Goal: Information Seeking & Learning: Learn about a topic

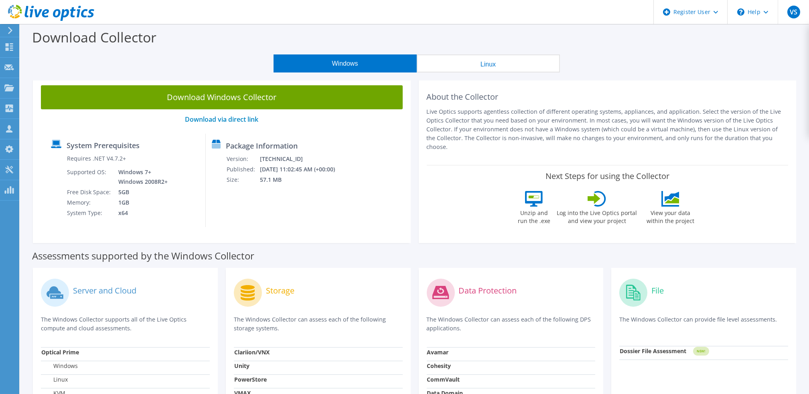
click at [291, 173] on td "10/10/2025 11:02:45 AM (+00:00)" at bounding box center [302, 169] width 86 height 10
click at [15, 25] on div at bounding box center [47, 13] width 94 height 27
click at [8, 28] on use at bounding box center [10, 30] width 4 height 7
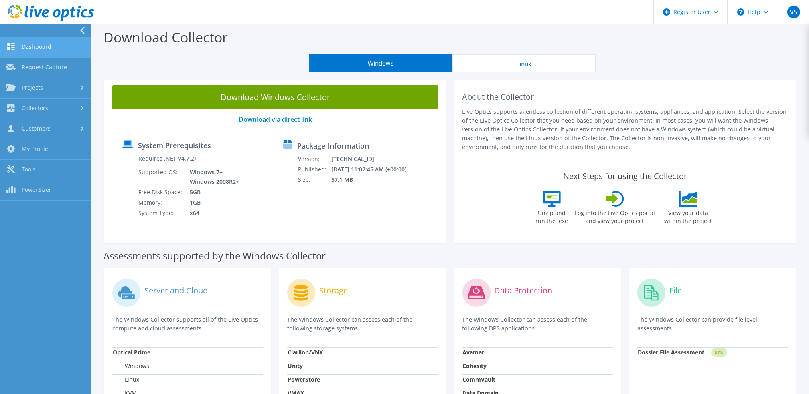
click at [74, 54] on link "Dashboard" at bounding box center [45, 47] width 91 height 20
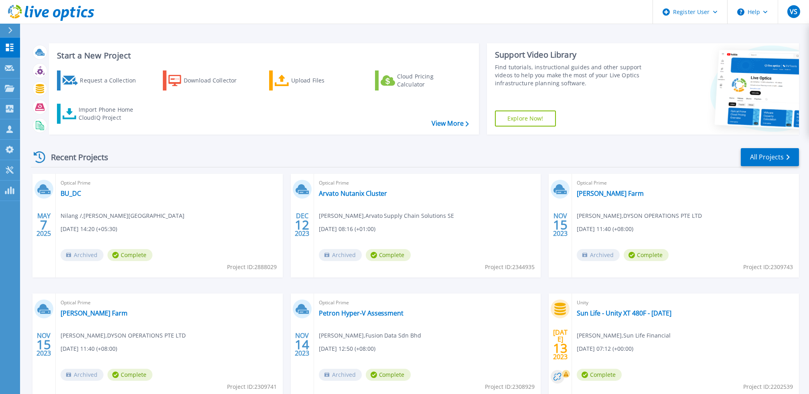
click at [9, 32] on icon at bounding box center [10, 30] width 4 height 6
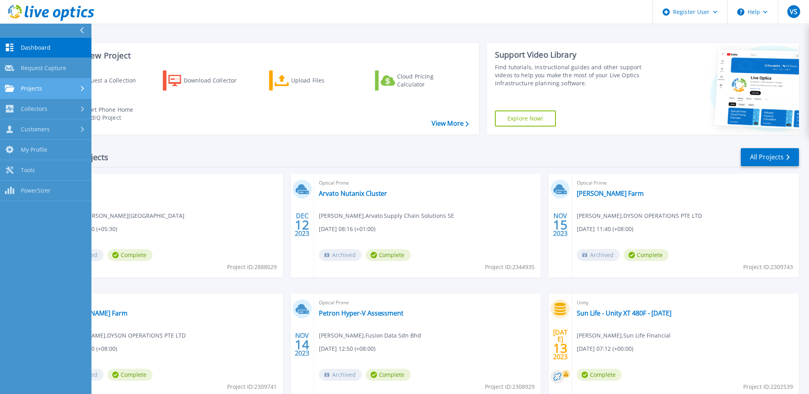
click at [74, 83] on link "Projects Projects" at bounding box center [45, 89] width 91 height 20
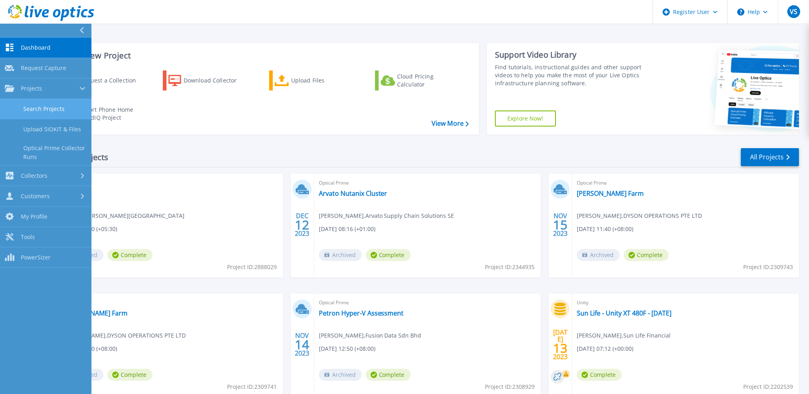
click at [69, 114] on link "Search Projects" at bounding box center [45, 109] width 91 height 20
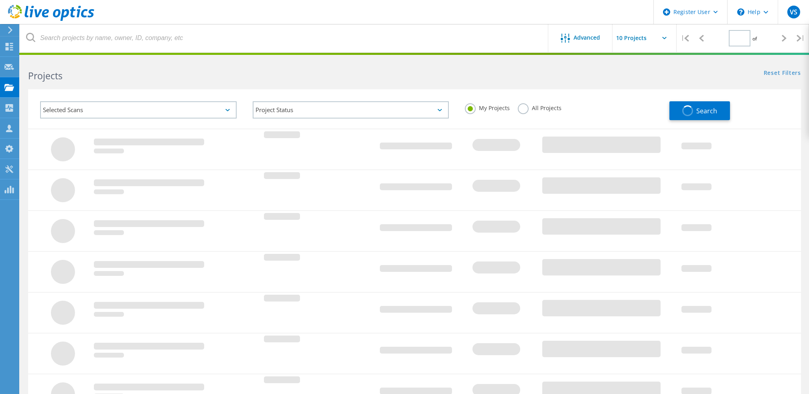
type input "1"
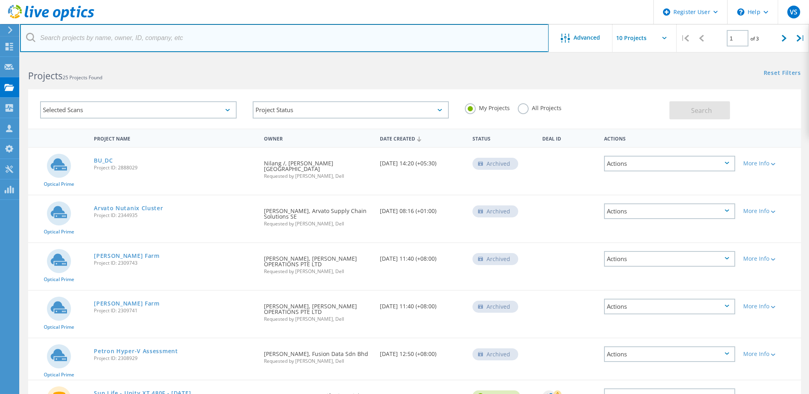
click at [172, 38] on input "text" at bounding box center [284, 38] width 528 height 28
paste input "3048516"
type input "3048516"
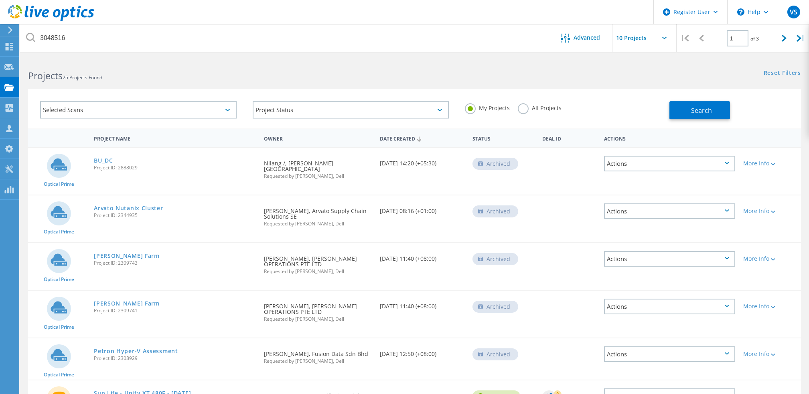
click at [524, 111] on label "All Projects" at bounding box center [540, 107] width 44 height 8
click at [0, 0] on input "All Projects" at bounding box center [0, 0] width 0 height 0
click at [707, 103] on button "Search" at bounding box center [699, 110] width 61 height 18
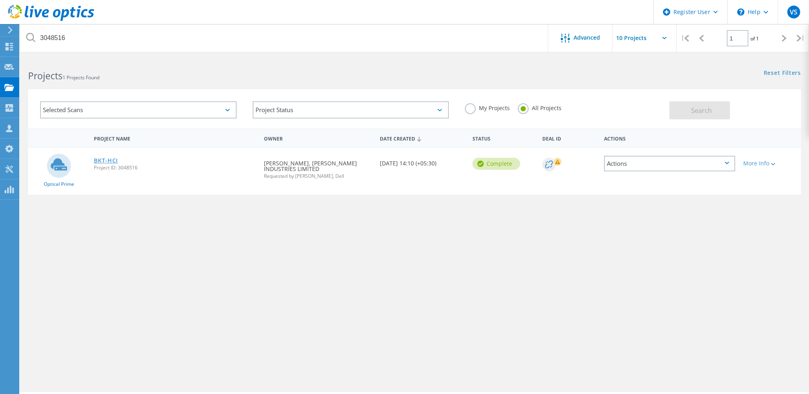
click at [107, 158] on link "BKT-HCI" at bounding box center [106, 161] width 24 height 6
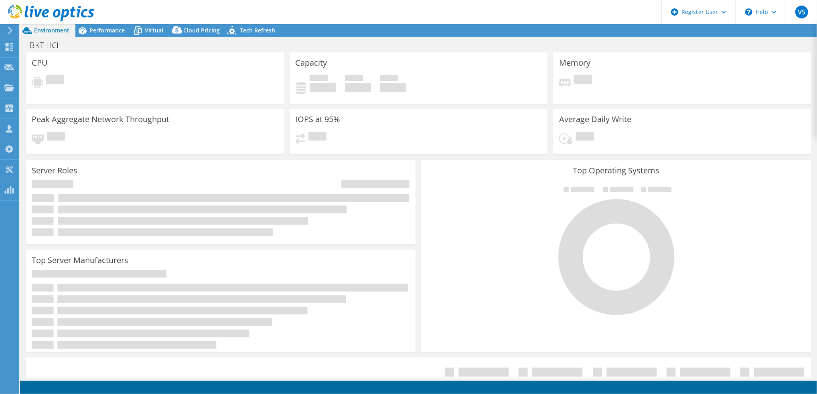
select select "[GEOGRAPHIC_DATA]"
select select "INR"
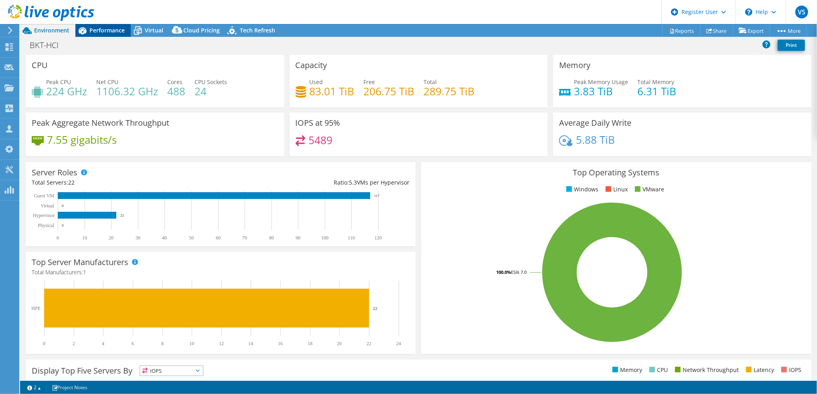
click at [105, 28] on span "Performance" at bounding box center [106, 30] width 35 height 8
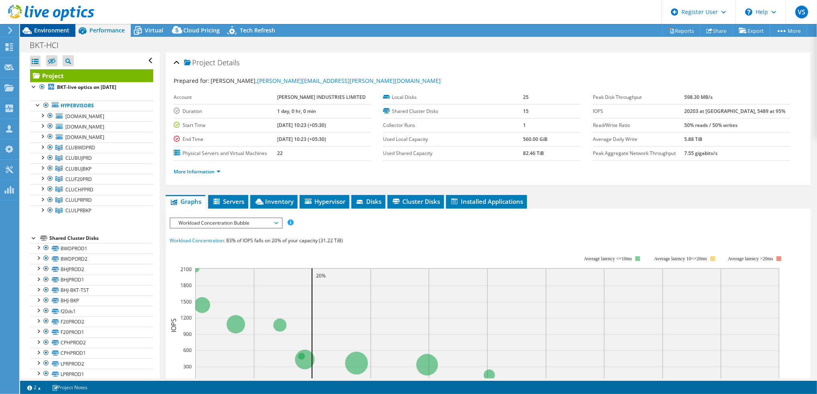
click at [50, 28] on span "Environment" at bounding box center [51, 30] width 35 height 8
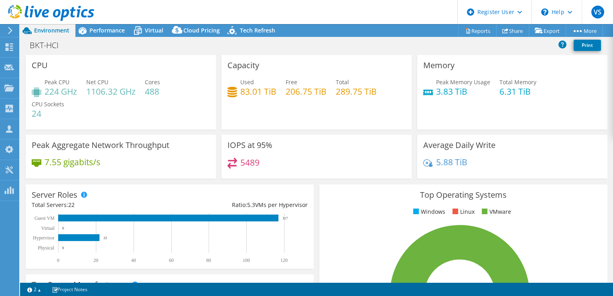
select select "[GEOGRAPHIC_DATA]"
select select "INR"
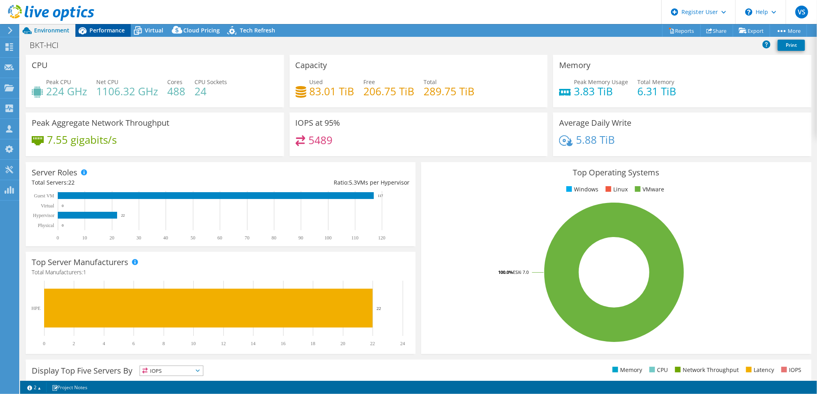
click at [105, 28] on span "Performance" at bounding box center [106, 30] width 35 height 8
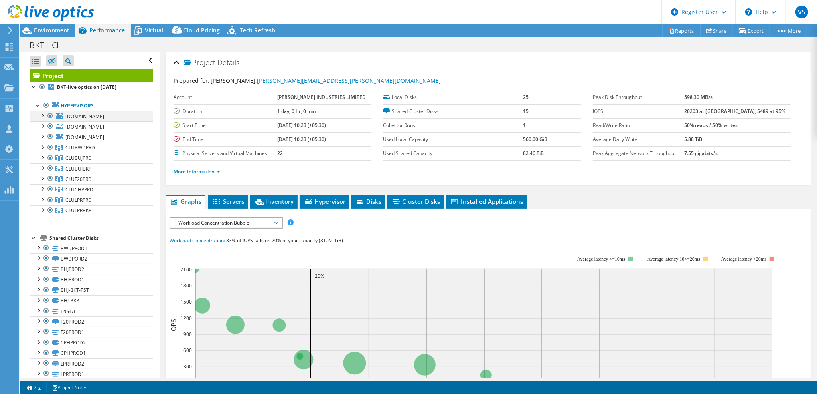
click at [42, 116] on div at bounding box center [42, 115] width 8 height 8
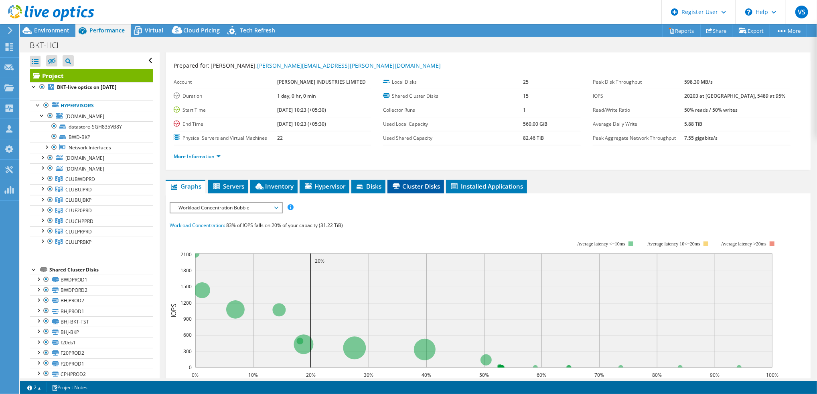
scroll to position [15, 0]
click at [227, 184] on span "Servers" at bounding box center [228, 186] width 32 height 8
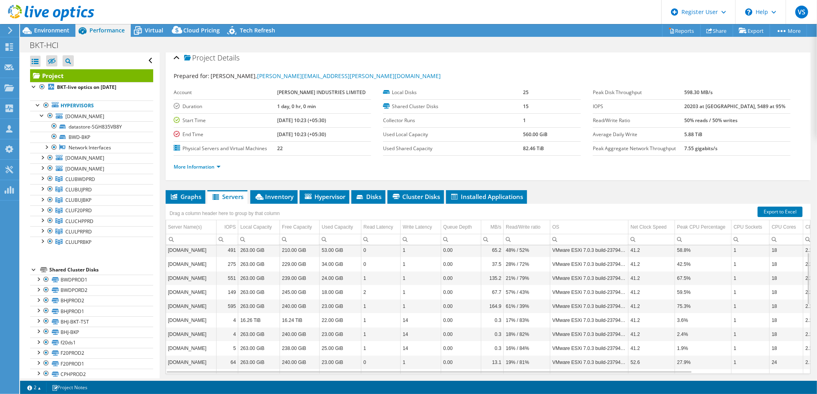
scroll to position [17, 0]
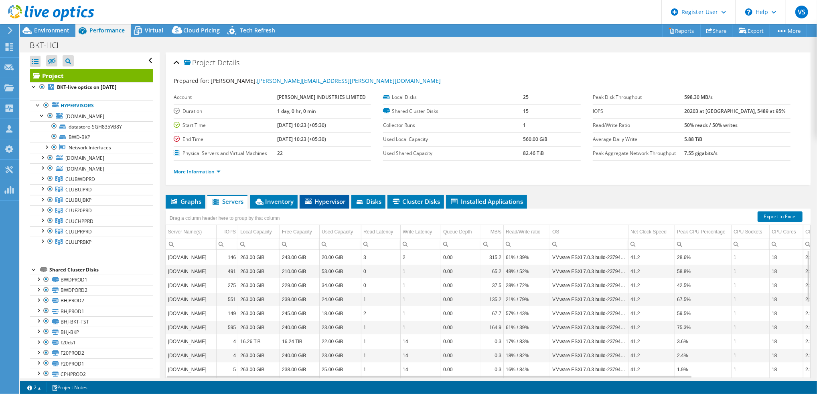
click at [320, 202] on span "Hypervisor" at bounding box center [324, 202] width 42 height 8
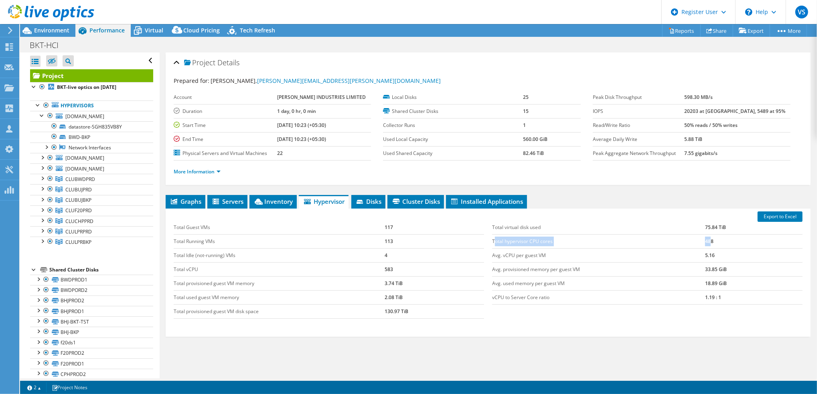
drag, startPoint x: 490, startPoint y: 241, endPoint x: 704, endPoint y: 244, distance: 213.7
click at [612, 244] on tr "Total hypervisor CPU cores 488" at bounding box center [647, 242] width 310 height 14
drag, startPoint x: 375, startPoint y: 267, endPoint x: 397, endPoint y: 273, distance: 23.0
click at [397, 273] on tr "Total vCPU 583" at bounding box center [329, 270] width 310 height 14
drag, startPoint x: 397, startPoint y: 273, endPoint x: 402, endPoint y: 226, distance: 48.0
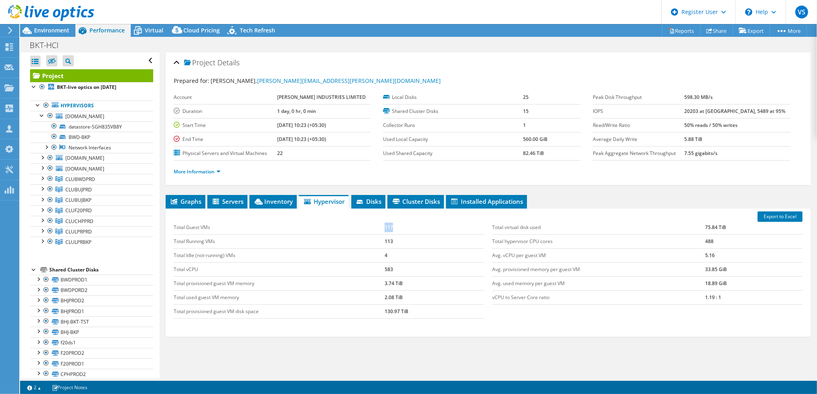
click at [402, 226] on tr "Total Guest VMs 117" at bounding box center [329, 228] width 310 height 14
click at [469, 295] on div "Graphs Servers Inventory Hypervisor Disks Cluster Disks Installed Applications …" at bounding box center [488, 295] width 645 height 200
click at [96, 125] on link "datastore-SGH835VB8Y" at bounding box center [91, 126] width 123 height 10
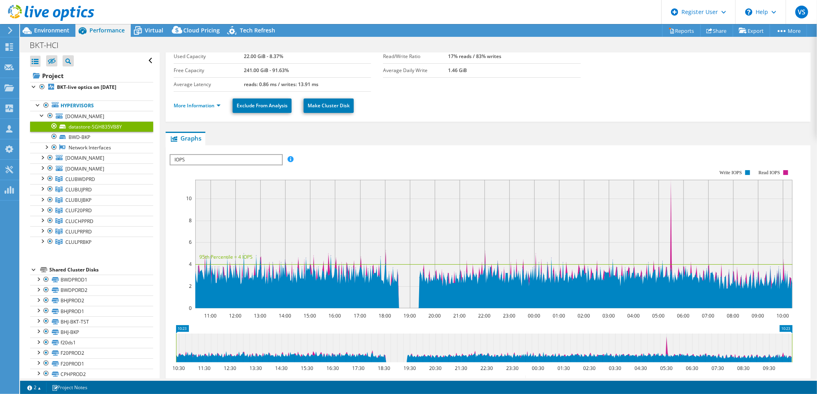
scroll to position [0, 0]
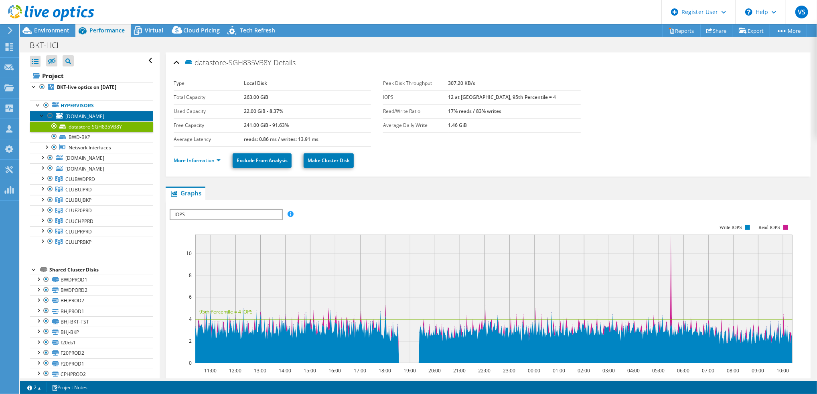
click at [101, 117] on span "[DOMAIN_NAME]" at bounding box center [84, 116] width 39 height 7
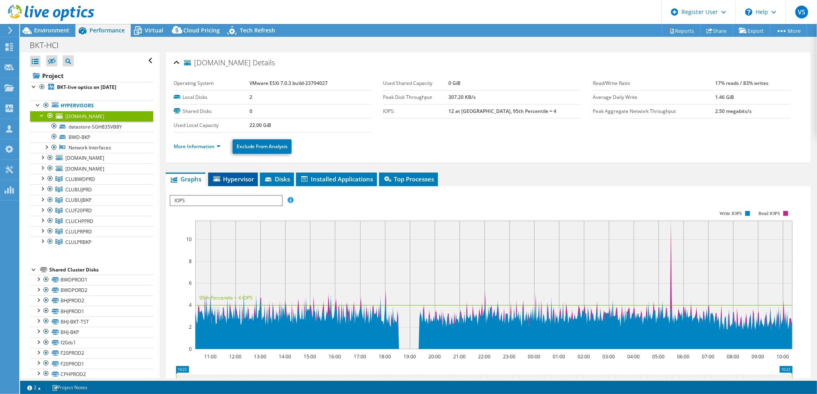
click at [245, 182] on span "Hypervisor" at bounding box center [233, 179] width 42 height 8
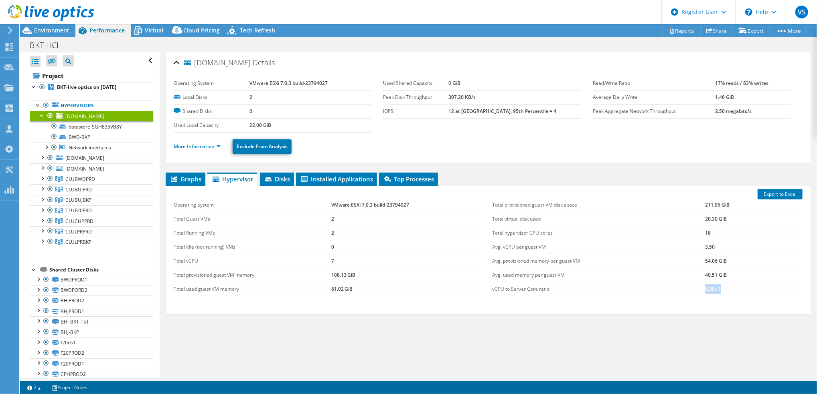
drag, startPoint x: 718, startPoint y: 289, endPoint x: 690, endPoint y: 289, distance: 27.3
click at [612, 289] on tr "vCPU to Server Core ratio 0.39 : 1" at bounding box center [647, 289] width 310 height 14
drag, startPoint x: 690, startPoint y: 289, endPoint x: 700, endPoint y: 315, distance: 27.0
click at [612, 295] on div "Graphs Servers Inventory Hypervisor Disks Cluster Disks Installed Applications …" at bounding box center [488, 273] width 645 height 200
drag, startPoint x: 710, startPoint y: 233, endPoint x: 704, endPoint y: 233, distance: 6.4
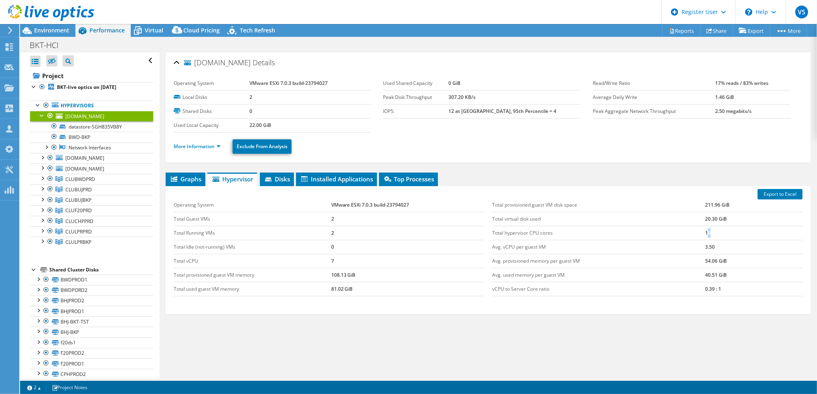
click at [612, 233] on td "18" at bounding box center [753, 233] width 97 height 14
click at [89, 140] on link "BWD-BKP" at bounding box center [91, 137] width 123 height 10
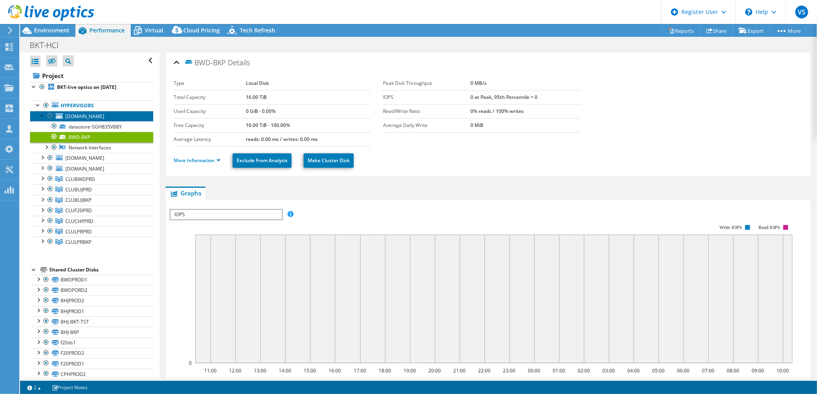
click at [85, 116] on span "[DOMAIN_NAME]" at bounding box center [84, 116] width 39 height 7
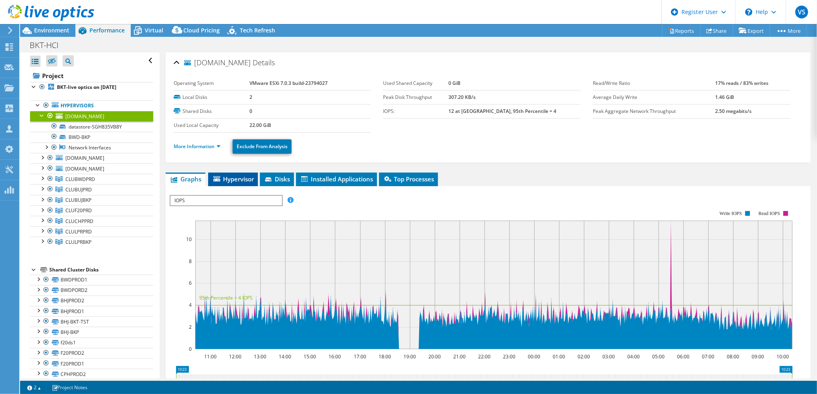
click at [221, 181] on span "Hypervisor" at bounding box center [233, 179] width 42 height 8
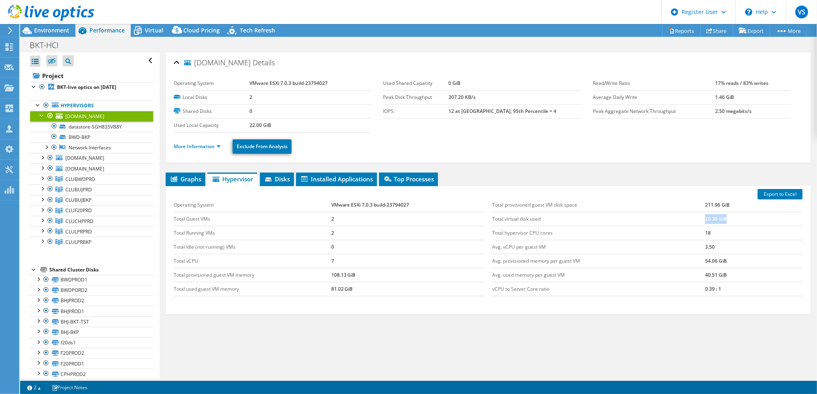
drag, startPoint x: 694, startPoint y: 219, endPoint x: 722, endPoint y: 221, distance: 28.9
click at [612, 221] on tr "Total virtual disk used 20.30 GiB" at bounding box center [647, 219] width 310 height 14
click at [612, 295] on div "Graphs Servers Inventory Hypervisor Disks Cluster Disks Installed Applications …" at bounding box center [488, 273] width 645 height 200
drag, startPoint x: 710, startPoint y: 234, endPoint x: 682, endPoint y: 229, distance: 28.6
click at [612, 229] on tr "Total hypervisor CPU cores 18" at bounding box center [647, 233] width 310 height 14
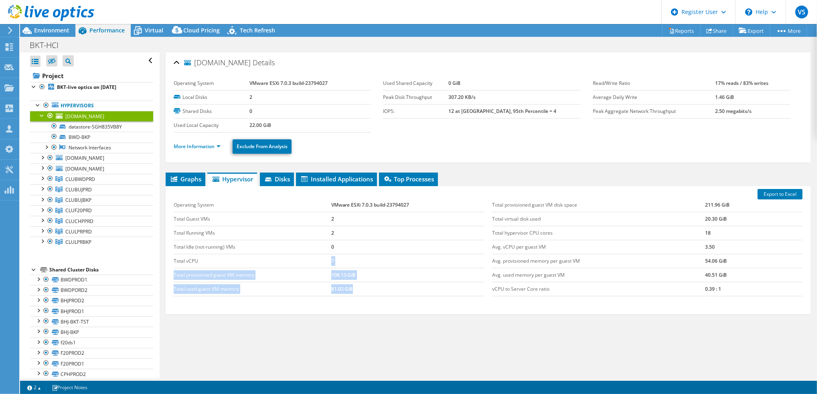
drag, startPoint x: 322, startPoint y: 262, endPoint x: 541, endPoint y: 324, distance: 228.0
click at [541, 295] on div "Graphs Servers Inventory Hypervisor Disks Cluster Disks Installed Applications …" at bounding box center [488, 273] width 645 height 200
click at [612, 295] on div "Graphs Servers Inventory Hypervisor Disks Cluster Disks Installed Applications …" at bounding box center [488, 273] width 645 height 200
drag, startPoint x: 695, startPoint y: 289, endPoint x: 709, endPoint y: 290, distance: 14.4
click at [612, 290] on tr "vCPU to Server Core ratio 0.39 : 1" at bounding box center [647, 289] width 310 height 14
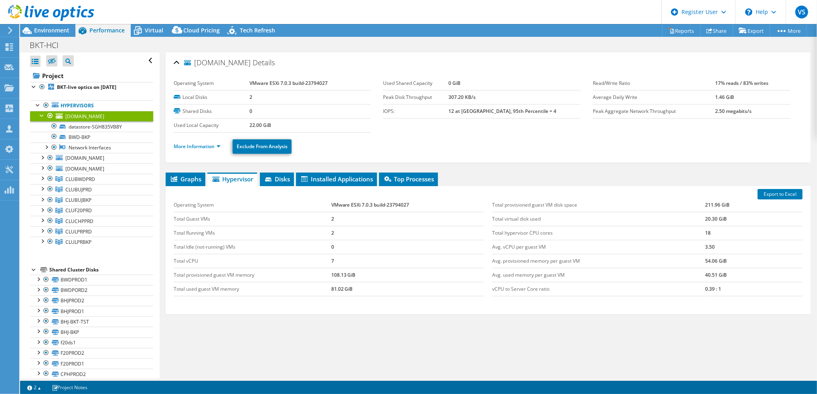
drag, startPoint x: 709, startPoint y: 290, endPoint x: 687, endPoint y: 309, distance: 29.3
click at [612, 295] on div "Export to Excel Operating System VMware ESXi 7.0.3 build-23794027 Total Guest V…" at bounding box center [488, 250] width 645 height 128
click at [42, 179] on div at bounding box center [42, 178] width 8 height 8
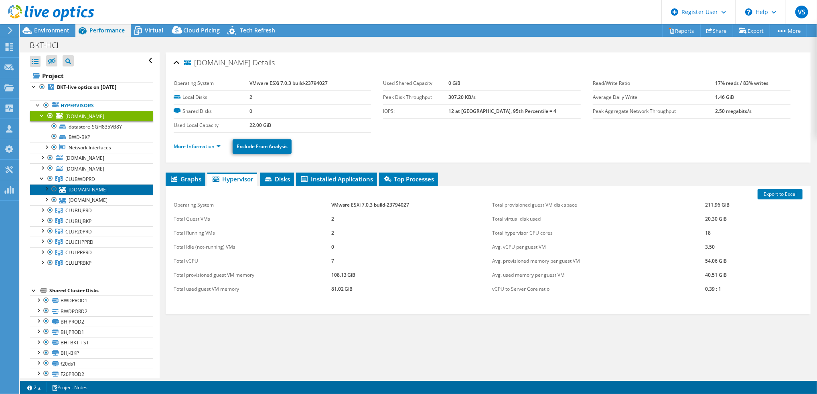
click at [85, 189] on link "[DOMAIN_NAME]" at bounding box center [91, 189] width 123 height 10
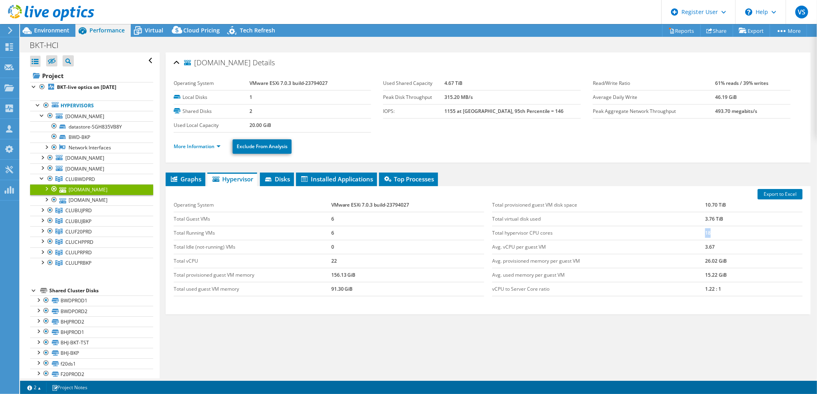
drag, startPoint x: 696, startPoint y: 235, endPoint x: 712, endPoint y: 235, distance: 15.6
click at [612, 235] on tr "Total hypervisor CPU cores 18" at bounding box center [647, 233] width 310 height 14
drag, startPoint x: 712, startPoint y: 235, endPoint x: 717, endPoint y: 291, distance: 56.4
click at [612, 291] on tr "vCPU to Server Core ratio 1.22 : 1" at bounding box center [647, 289] width 310 height 14
click at [92, 200] on link "[DOMAIN_NAME]" at bounding box center [91, 200] width 123 height 10
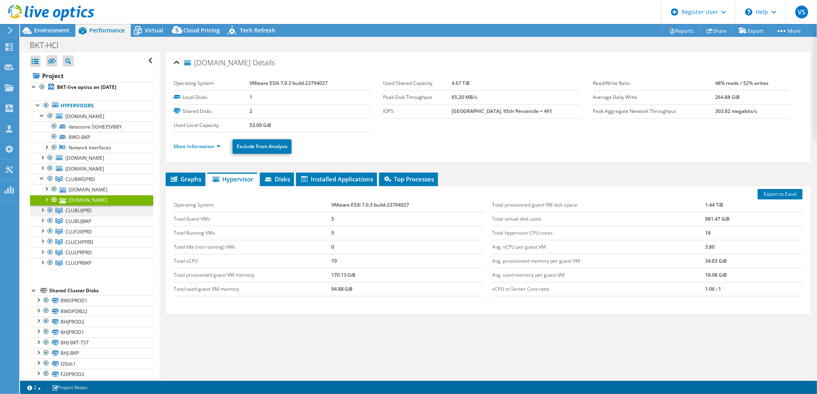
click at [43, 211] on div at bounding box center [42, 210] width 8 height 8
click at [42, 211] on div at bounding box center [42, 210] width 8 height 8
click at [41, 178] on div at bounding box center [42, 178] width 8 height 8
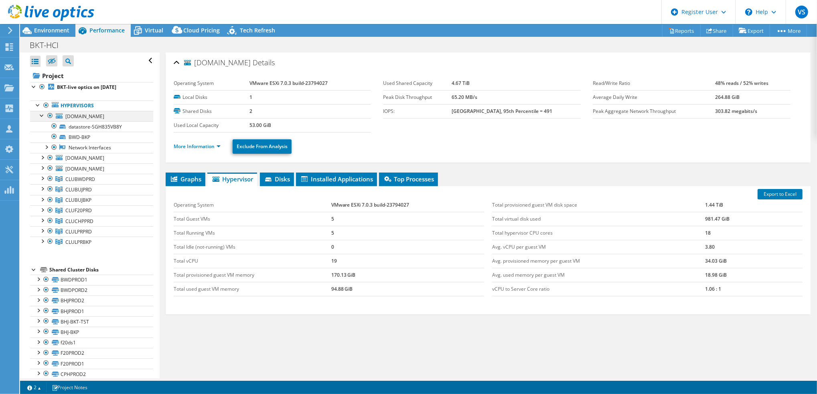
click at [41, 111] on div at bounding box center [42, 115] width 8 height 8
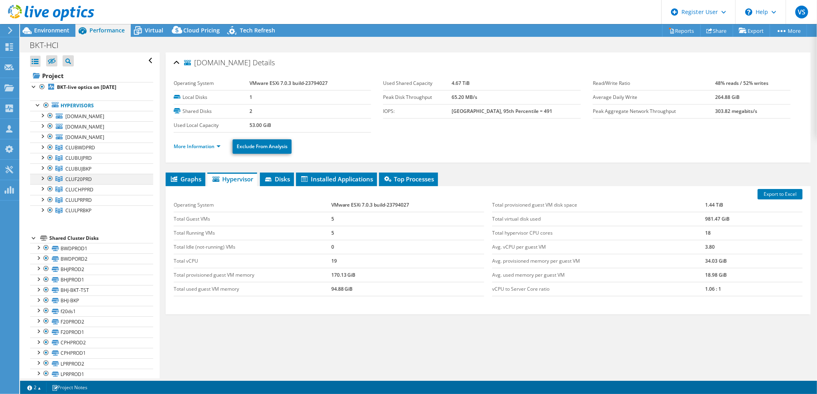
click at [43, 178] on div at bounding box center [42, 178] width 8 height 8
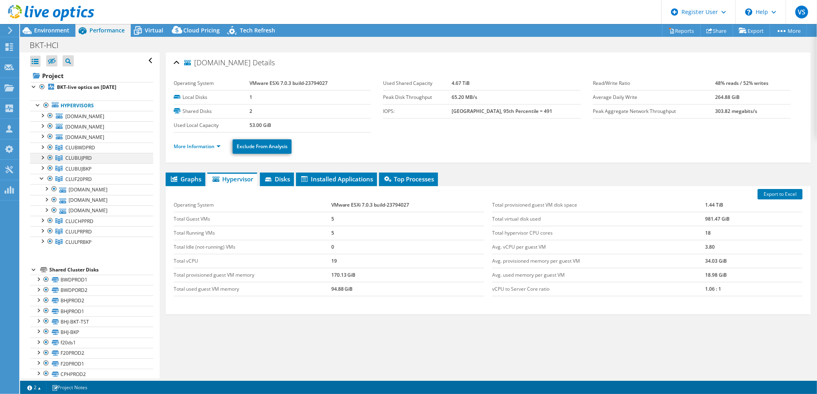
click at [40, 159] on div at bounding box center [42, 157] width 8 height 8
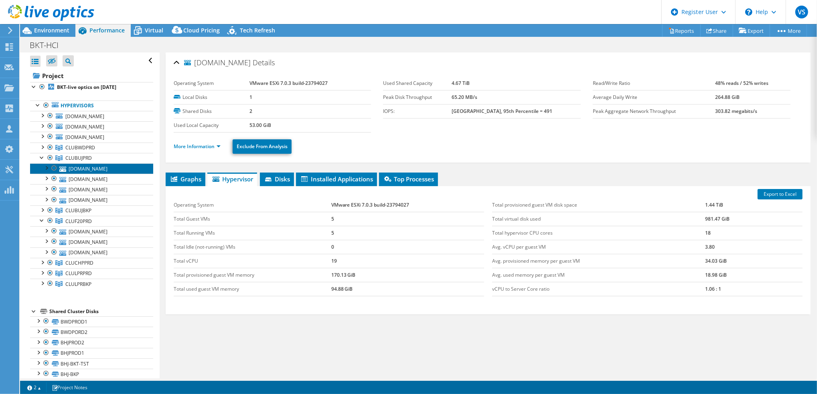
click at [81, 168] on link "[DOMAIN_NAME]" at bounding box center [91, 169] width 123 height 10
drag, startPoint x: 337, startPoint y: 221, endPoint x: 324, endPoint y: 222, distance: 12.4
click at [324, 222] on tr "Total Guest VMs 6" at bounding box center [329, 219] width 310 height 14
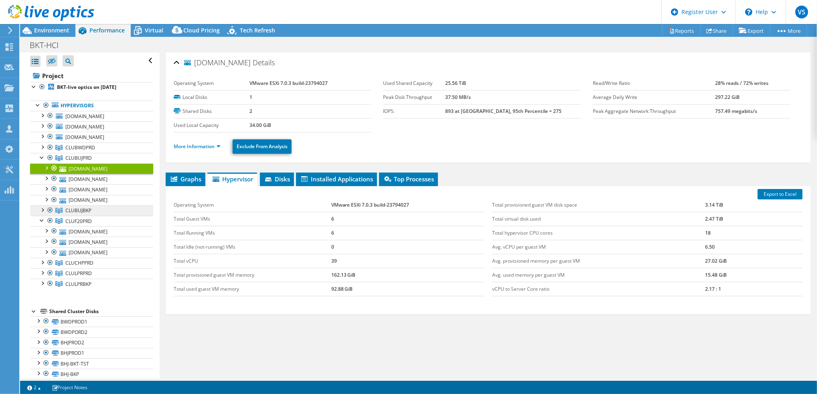
click at [89, 212] on span "CLUBUJBKP" at bounding box center [78, 210] width 26 height 7
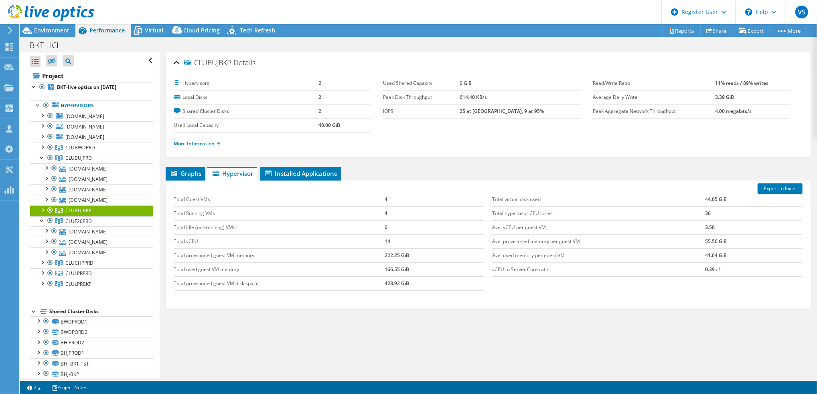
click at [42, 210] on div at bounding box center [42, 210] width 8 height 8
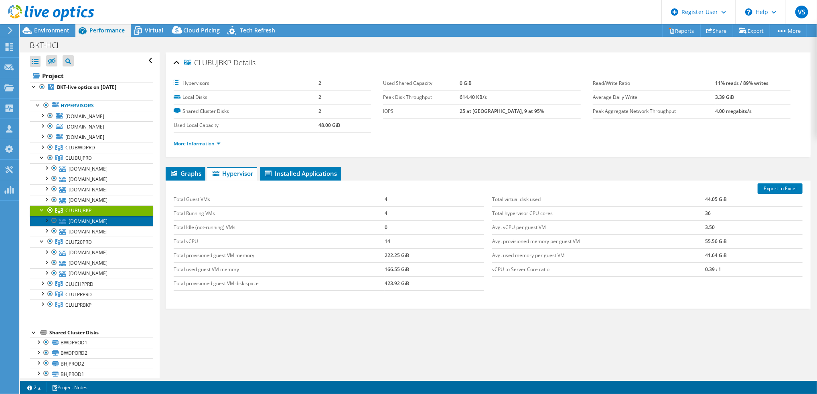
click at [99, 221] on link "[DOMAIN_NAME]" at bounding box center [91, 221] width 123 height 10
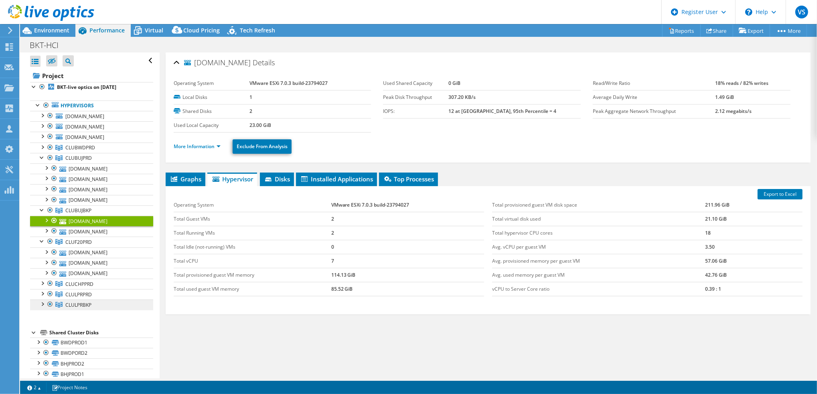
click at [91, 295] on span "CLULPRBKP" at bounding box center [78, 305] width 26 height 7
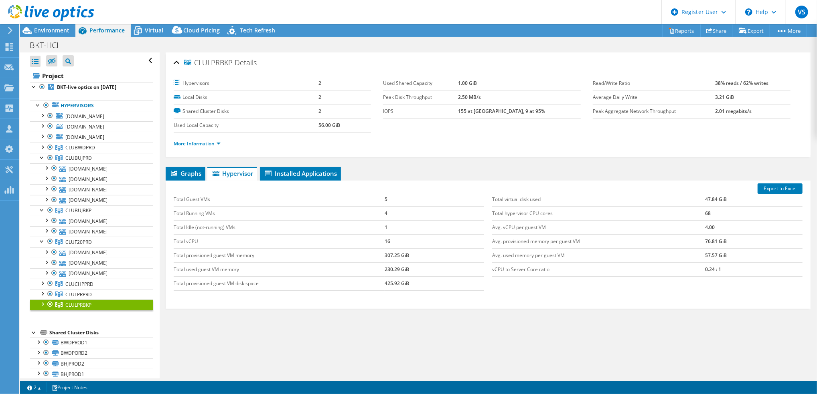
click at [44, 295] on div at bounding box center [42, 304] width 8 height 8
click at [43, 115] on div at bounding box center [42, 115] width 8 height 8
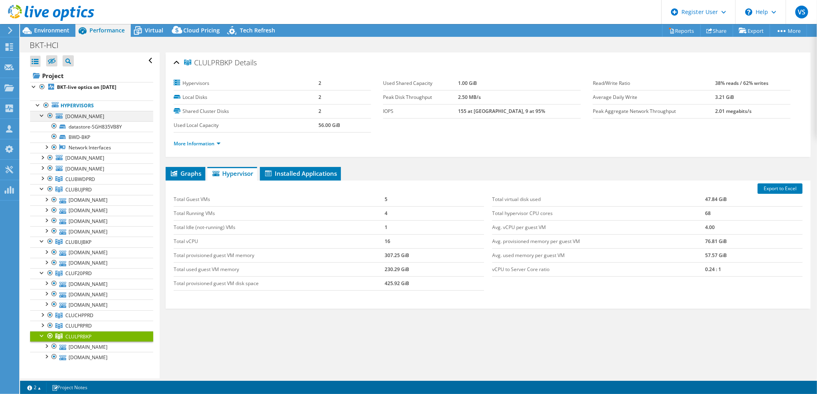
click at [41, 117] on div at bounding box center [42, 115] width 8 height 8
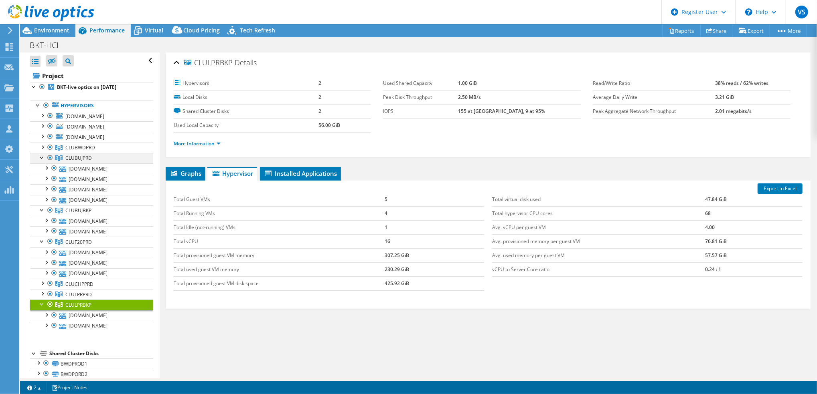
click at [42, 156] on div at bounding box center [42, 157] width 8 height 8
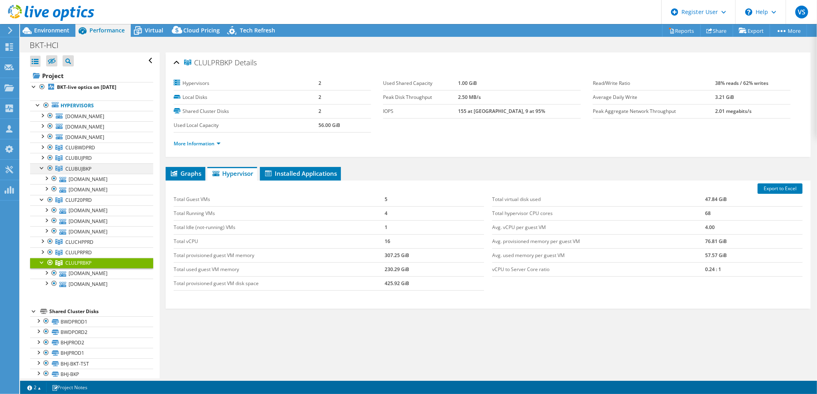
click at [41, 168] on div at bounding box center [42, 168] width 8 height 8
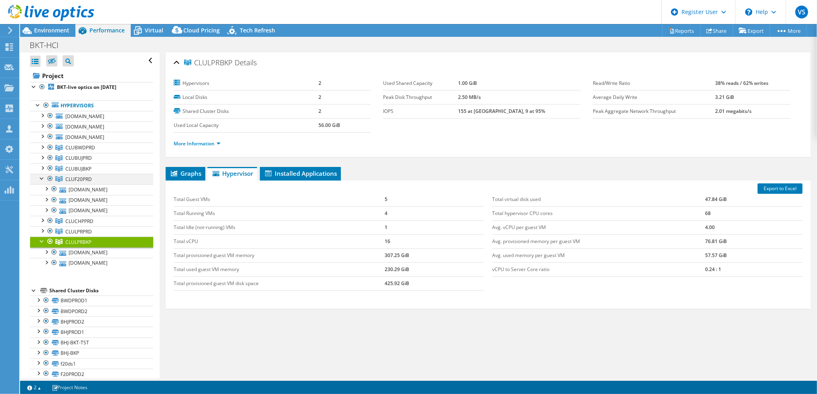
click at [41, 180] on div at bounding box center [42, 178] width 8 height 8
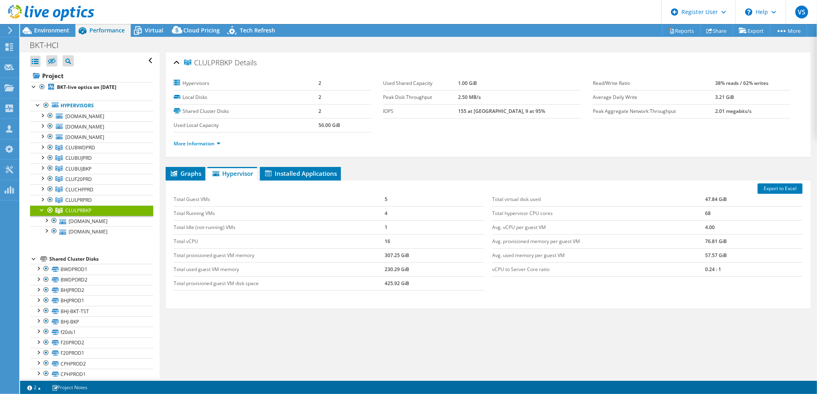
click at [42, 211] on div at bounding box center [42, 210] width 8 height 8
click at [422, 295] on div "Graphs Servers Inventory Hypervisor Disks Cluster Disks Installed Applications …" at bounding box center [488, 267] width 645 height 200
drag, startPoint x: 184, startPoint y: 284, endPoint x: 272, endPoint y: 284, distance: 87.8
click at [272, 284] on td "Total provisioned guest VM disk space" at bounding box center [279, 284] width 211 height 14
click at [421, 295] on div "Graphs Servers Inventory Hypervisor Disks Cluster Disks Installed Applications …" at bounding box center [488, 267] width 645 height 200
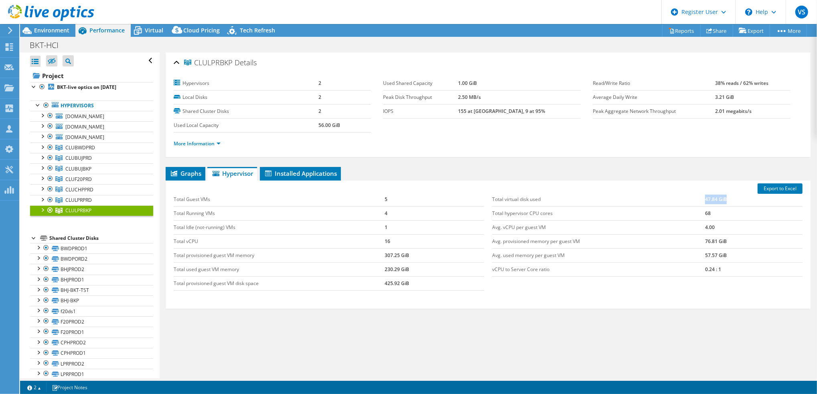
drag, startPoint x: 696, startPoint y: 194, endPoint x: 747, endPoint y: 194, distance: 50.9
click at [612, 194] on tr "Total virtual disk used 47.84 GiB" at bounding box center [647, 200] width 310 height 14
click at [612, 295] on div "Graphs Servers Inventory Hypervisor Disks Cluster Disks Installed Applications …" at bounding box center [488, 267] width 645 height 200
click at [42, 211] on div at bounding box center [42, 210] width 8 height 8
click at [91, 225] on link "[DOMAIN_NAME]" at bounding box center [91, 221] width 123 height 10
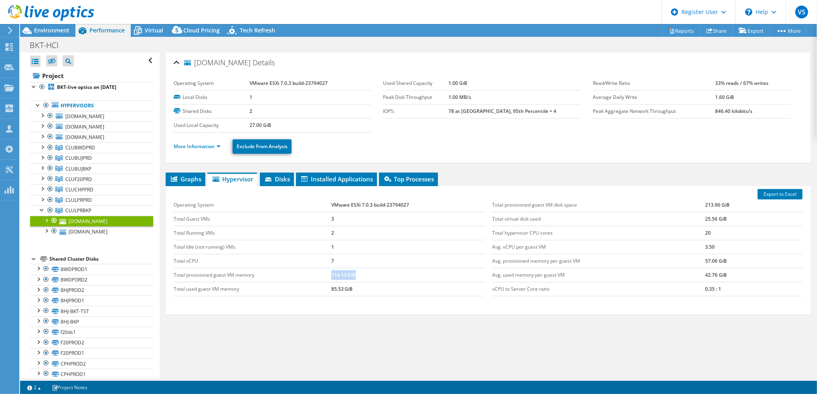
drag, startPoint x: 317, startPoint y: 274, endPoint x: 359, endPoint y: 280, distance: 42.5
click at [359, 280] on tr "Total provisioned guest VM memory 114.13 GiB" at bounding box center [329, 275] width 310 height 14
click at [99, 233] on link "[DOMAIN_NAME]" at bounding box center [91, 232] width 123 height 10
click at [42, 211] on div at bounding box center [42, 210] width 8 height 8
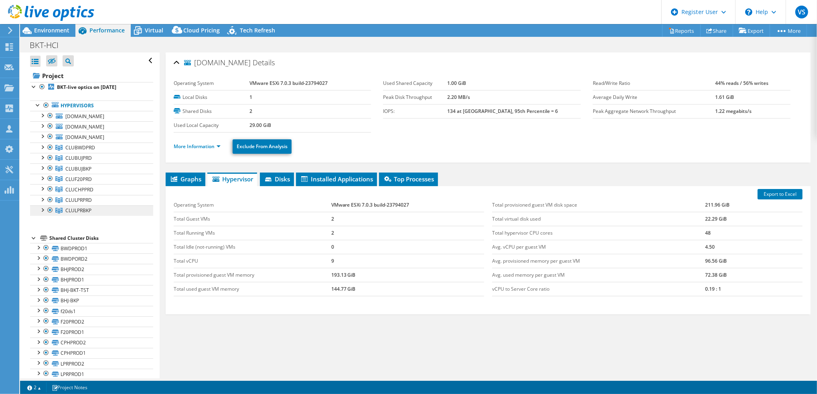
click at [86, 211] on span "CLULPRBKP" at bounding box center [78, 210] width 26 height 7
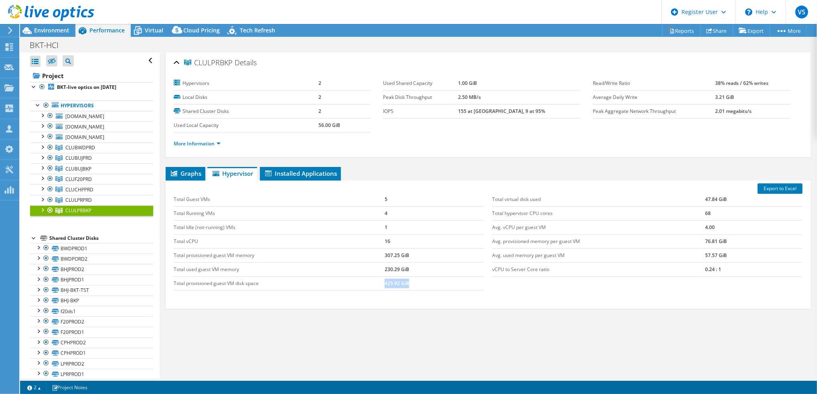
drag, startPoint x: 377, startPoint y: 286, endPoint x: 413, endPoint y: 286, distance: 35.3
click at [413, 286] on tr "Total provisioned guest VM disk space 425.92 GiB" at bounding box center [329, 284] width 310 height 14
click at [41, 212] on div at bounding box center [42, 210] width 8 height 8
click at [94, 223] on link "[DOMAIN_NAME]" at bounding box center [91, 221] width 123 height 10
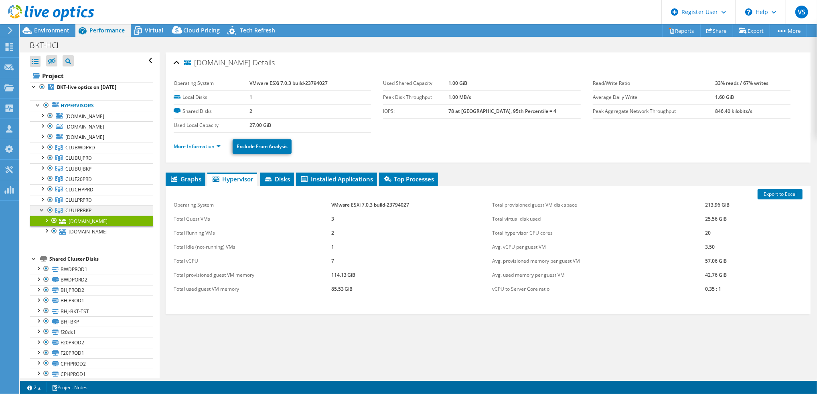
click at [40, 212] on div at bounding box center [42, 210] width 8 height 8
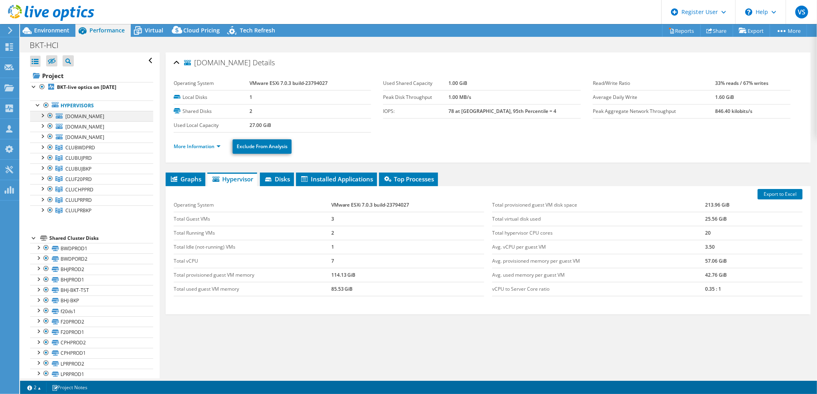
click at [43, 115] on div at bounding box center [42, 115] width 8 height 8
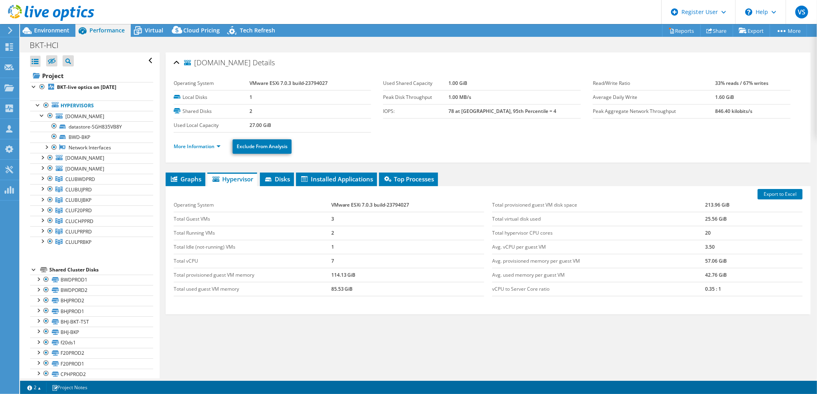
click at [409, 295] on div "Graphs Servers Inventory Hypervisor Disks Cluster Disks Installed Applications …" at bounding box center [488, 273] width 645 height 200
click at [41, 117] on div at bounding box center [42, 115] width 8 height 8
click at [43, 148] on div at bounding box center [42, 147] width 8 height 8
click at [39, 148] on div at bounding box center [42, 147] width 8 height 8
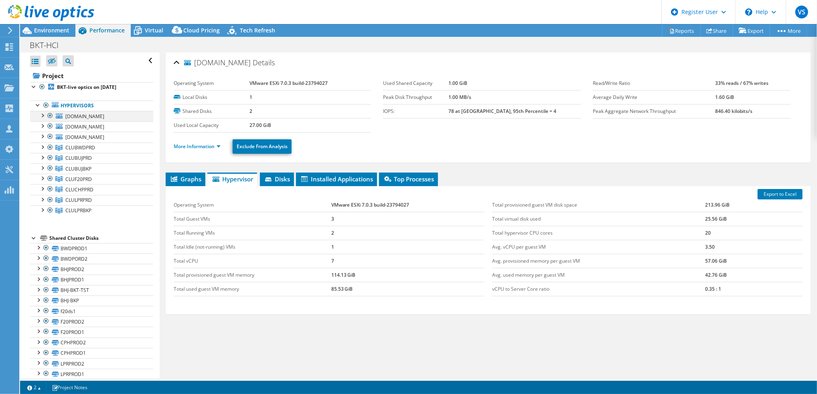
click at [42, 117] on div at bounding box center [42, 115] width 8 height 8
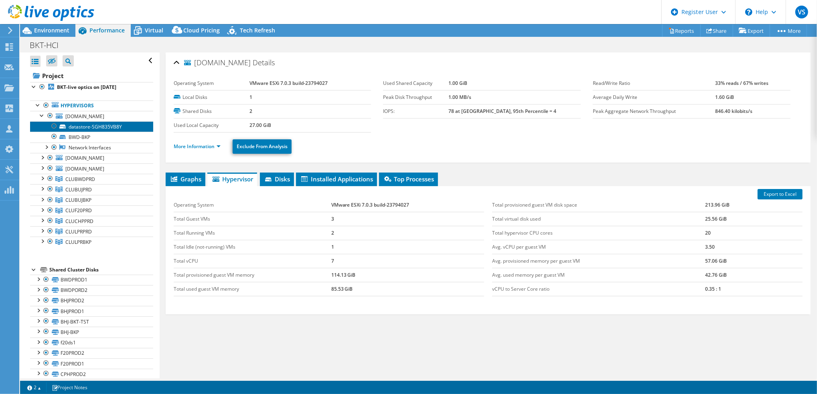
click at [99, 129] on link "datastore-SGH835VB8Y" at bounding box center [91, 126] width 123 height 10
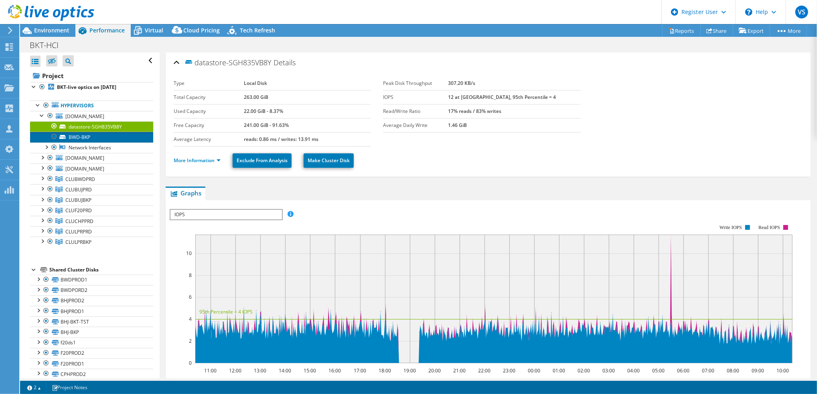
click at [95, 133] on link "BWD-BKP" at bounding box center [91, 137] width 123 height 10
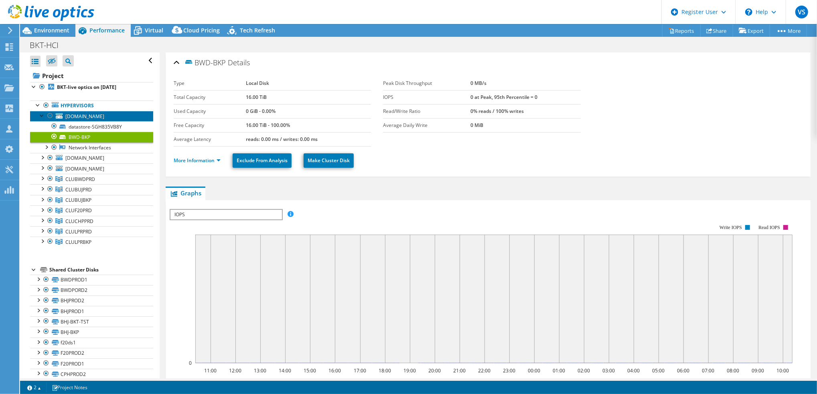
click at [93, 119] on span "[DOMAIN_NAME]" at bounding box center [84, 116] width 39 height 7
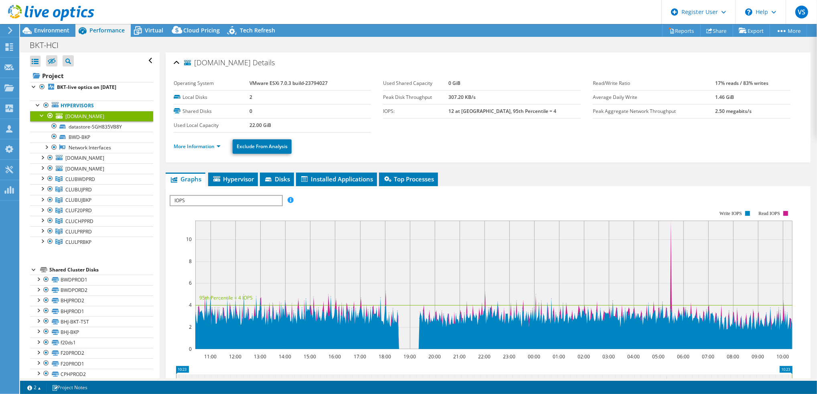
click at [38, 116] on div at bounding box center [42, 115] width 8 height 8
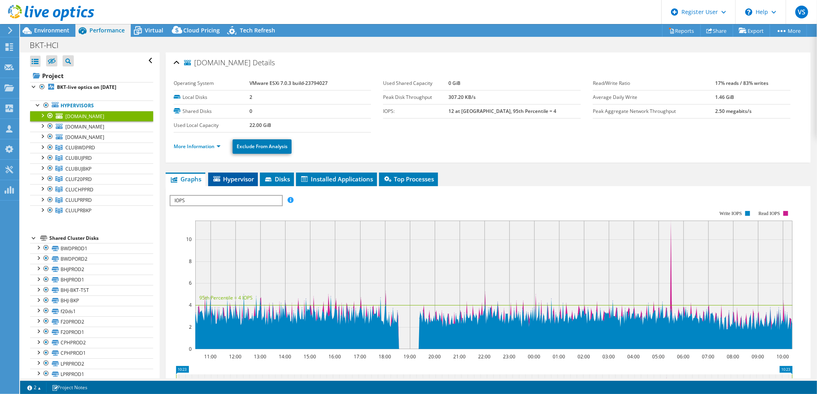
click at [235, 178] on span "Hypervisor" at bounding box center [233, 179] width 42 height 8
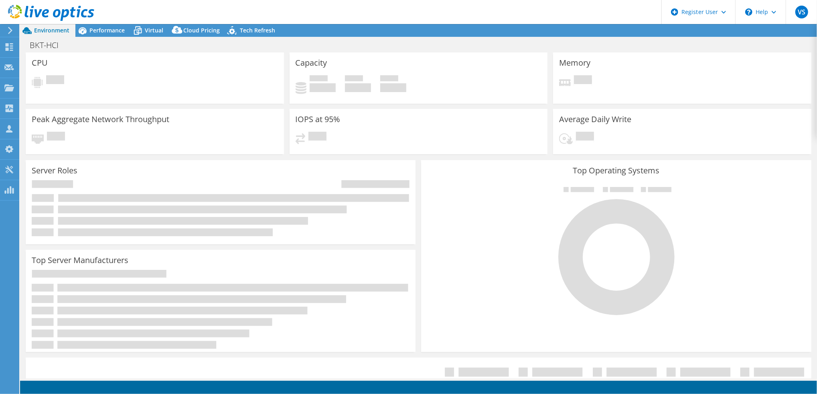
select select "[GEOGRAPHIC_DATA]"
select select "INR"
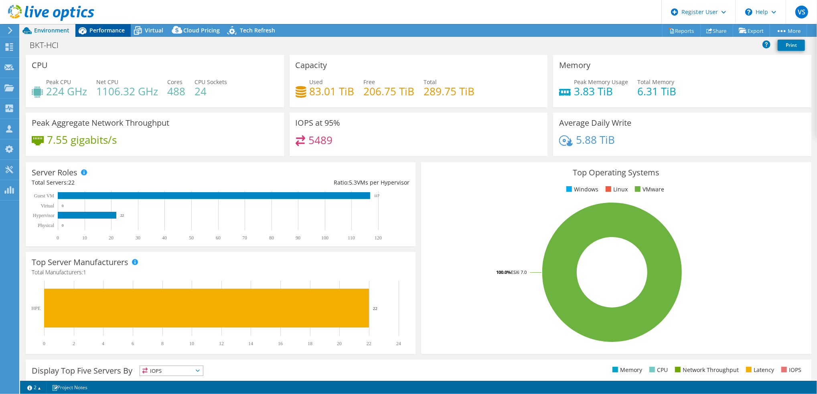
click at [111, 30] on span "Performance" at bounding box center [106, 30] width 35 height 8
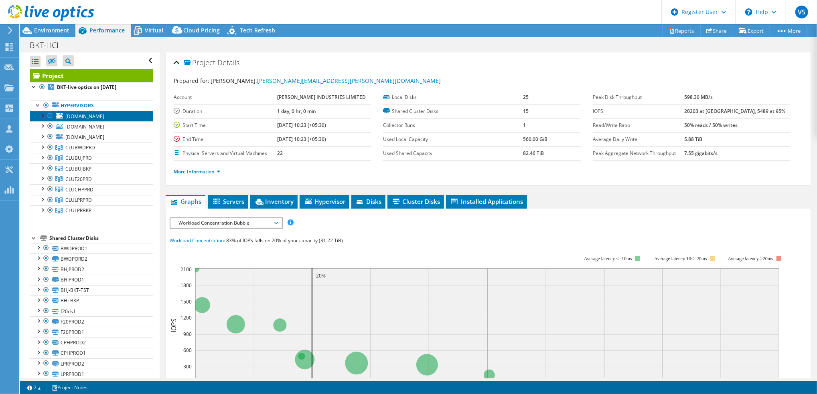
click at [91, 119] on span "[DOMAIN_NAME]" at bounding box center [84, 116] width 39 height 7
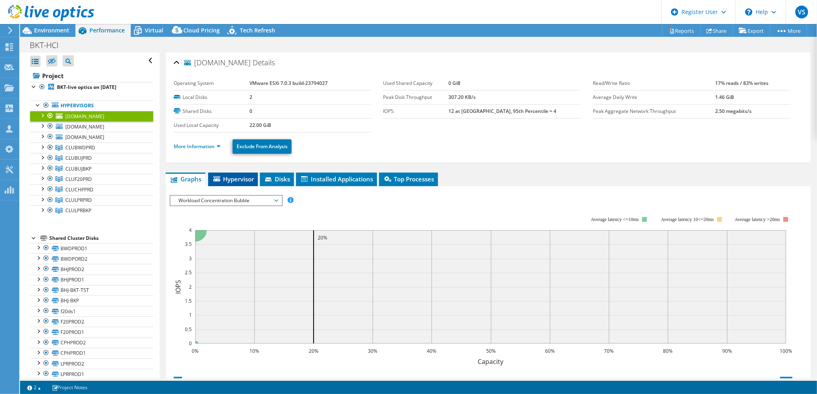
click at [225, 183] on li "Hypervisor" at bounding box center [233, 180] width 50 height 14
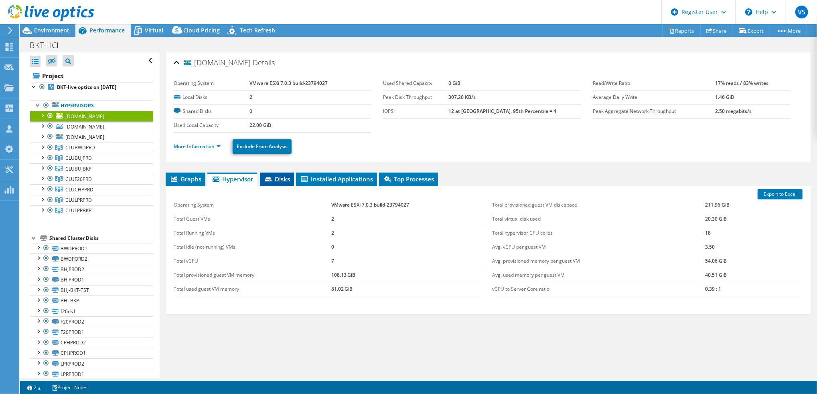
click at [284, 180] on span "Disks" at bounding box center [277, 179] width 26 height 8
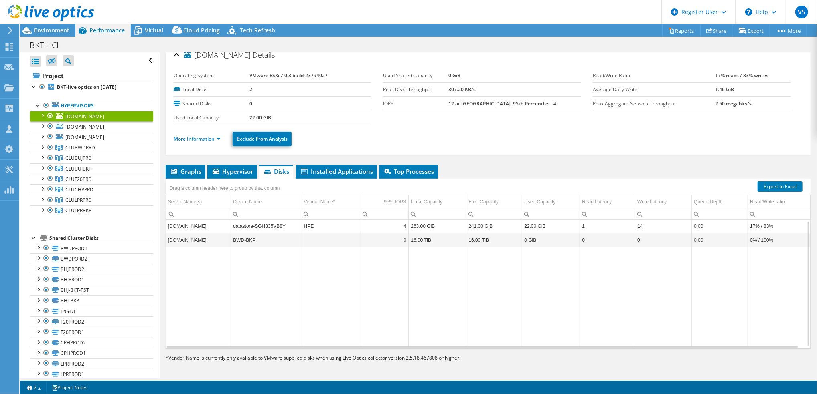
scroll to position [1, 0]
click at [338, 173] on span "Installed Applications" at bounding box center [336, 172] width 73 height 8
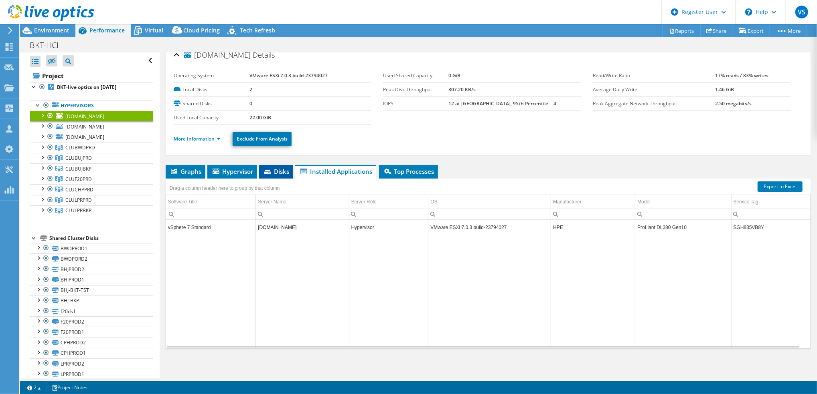
click at [275, 170] on span "Disks" at bounding box center [276, 172] width 26 height 8
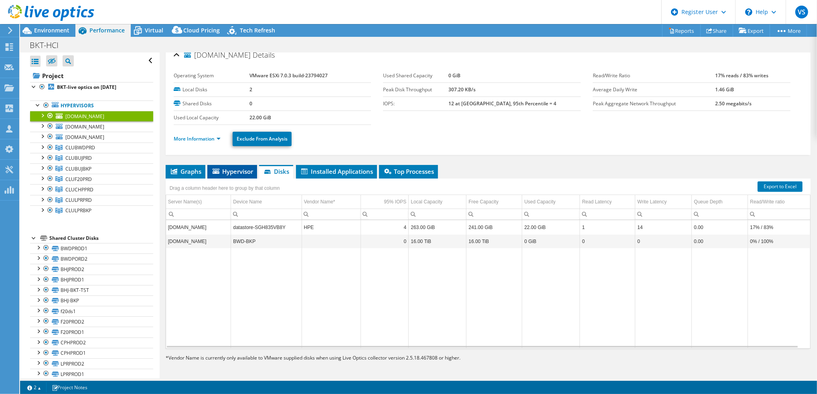
click at [239, 171] on span "Hypervisor" at bounding box center [232, 172] width 42 height 8
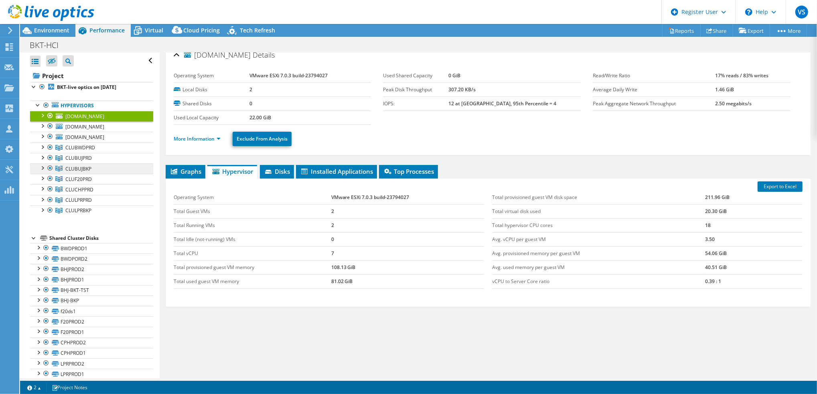
click at [79, 172] on span "CLUBUJBKP" at bounding box center [78, 169] width 26 height 7
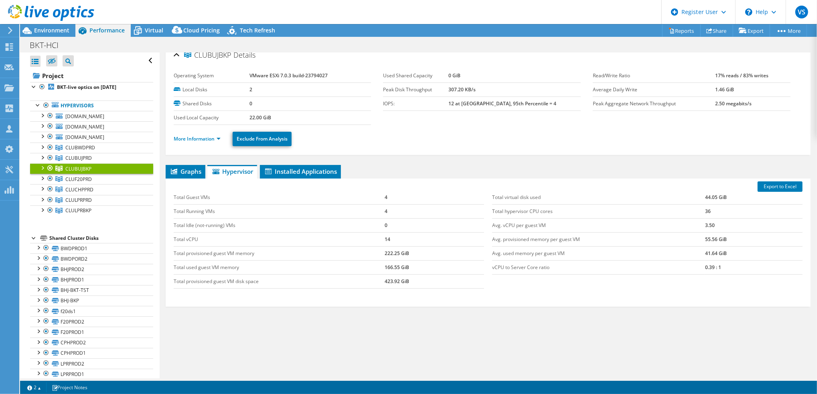
scroll to position [2, 0]
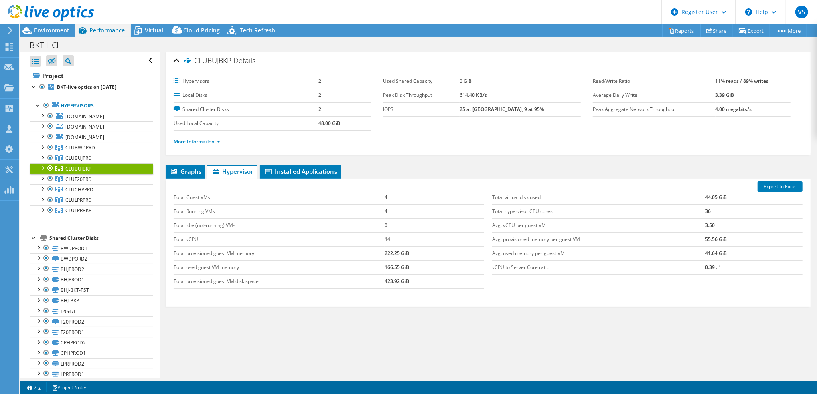
click at [43, 168] on div at bounding box center [42, 168] width 8 height 8
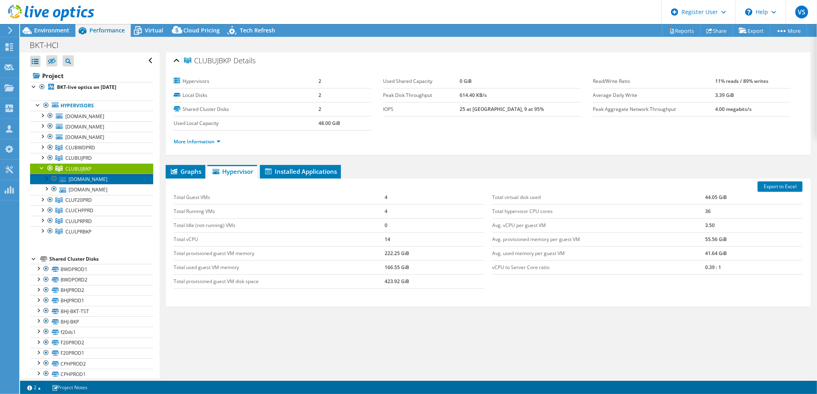
click at [95, 178] on link "[DOMAIN_NAME]" at bounding box center [91, 179] width 123 height 10
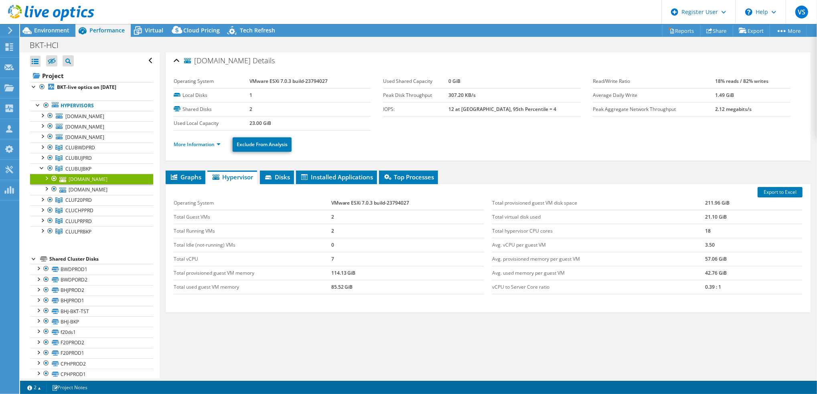
scroll to position [8, 0]
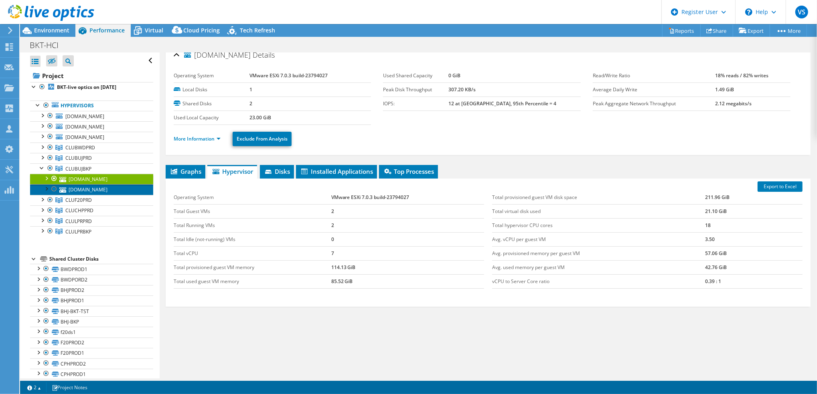
click at [95, 187] on link "[DOMAIN_NAME]" at bounding box center [91, 189] width 123 height 10
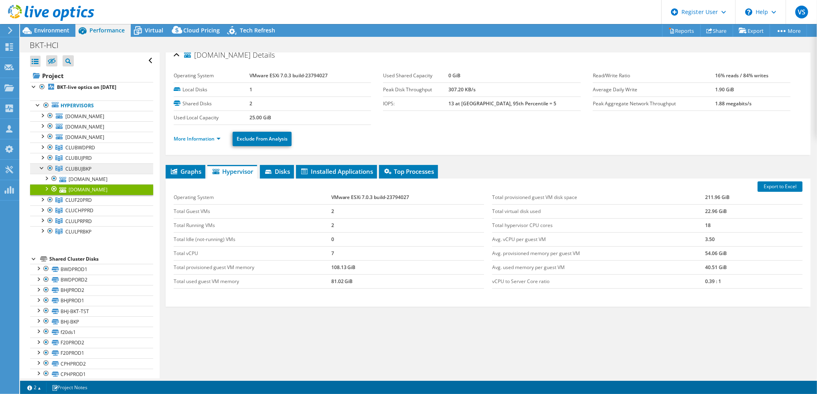
click at [89, 170] on span "CLUBUJBKP" at bounding box center [78, 169] width 26 height 7
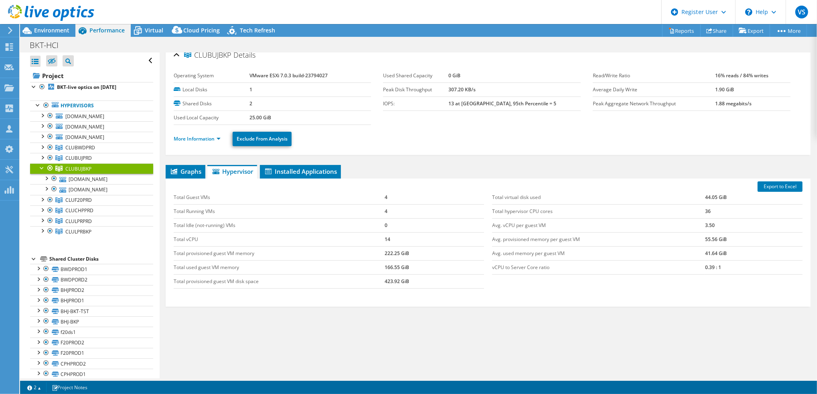
scroll to position [2, 0]
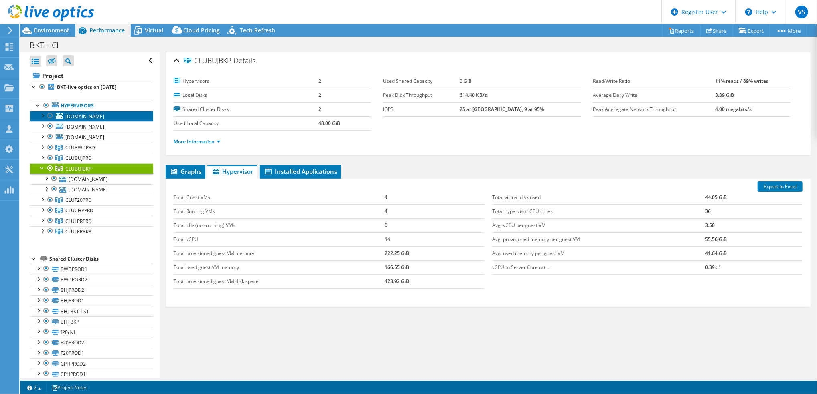
click at [81, 113] on span "[DOMAIN_NAME]" at bounding box center [84, 116] width 39 height 7
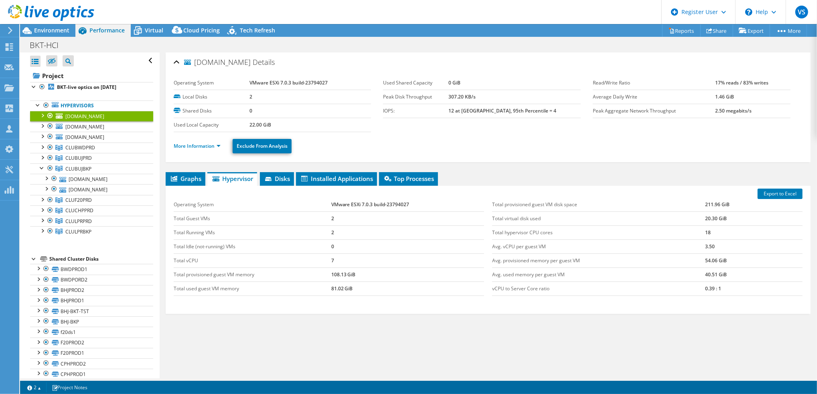
scroll to position [1, 0]
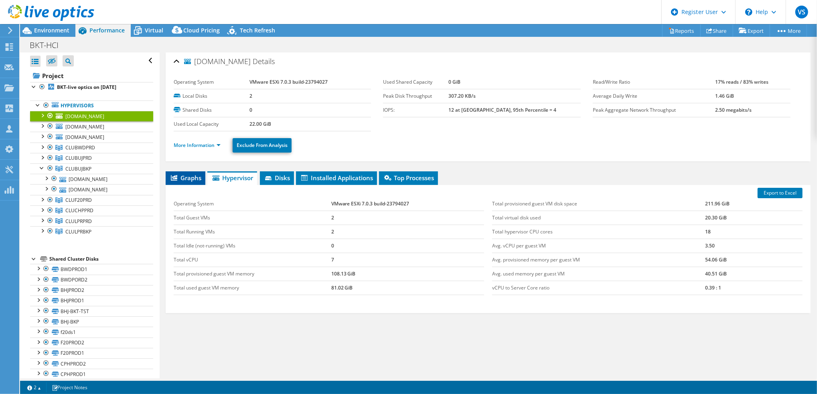
click at [182, 175] on span "Graphs" at bounding box center [186, 178] width 32 height 8
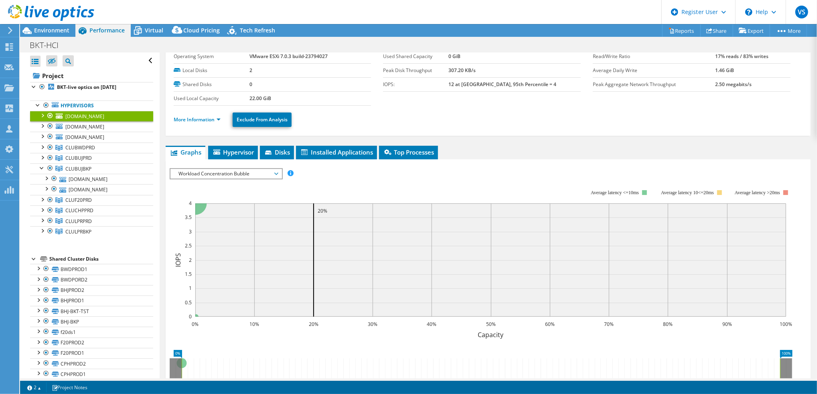
scroll to position [27, 0]
click at [265, 169] on span "Workload Concentration Bubble" at bounding box center [225, 174] width 103 height 10
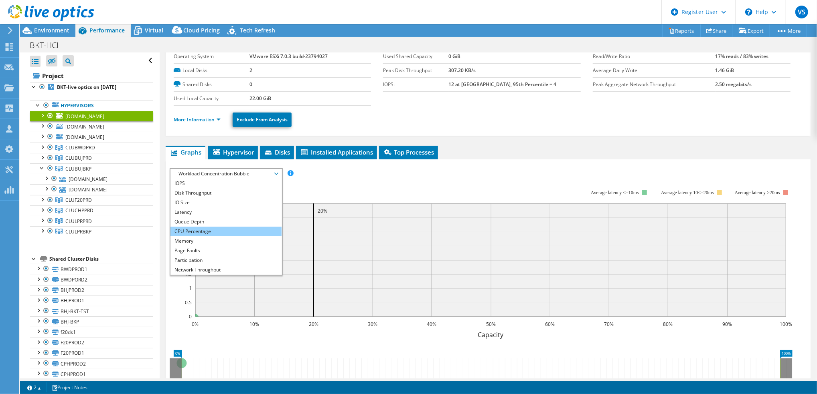
click at [244, 229] on li "CPU Percentage" at bounding box center [225, 232] width 111 height 10
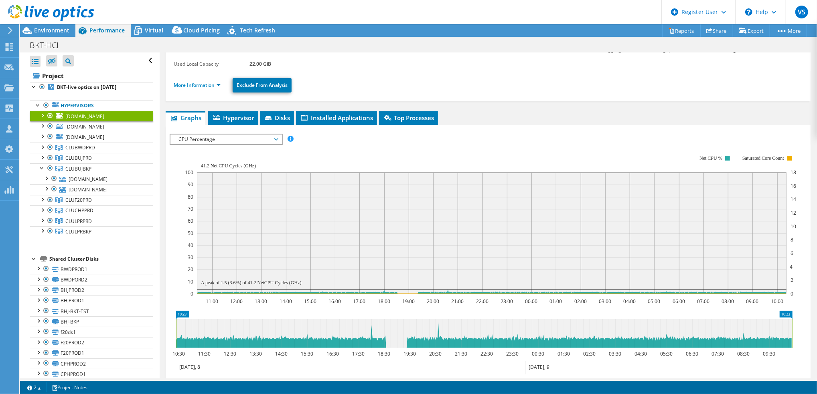
scroll to position [61, 0]
click at [262, 138] on span "CPU Percentage" at bounding box center [225, 140] width 103 height 10
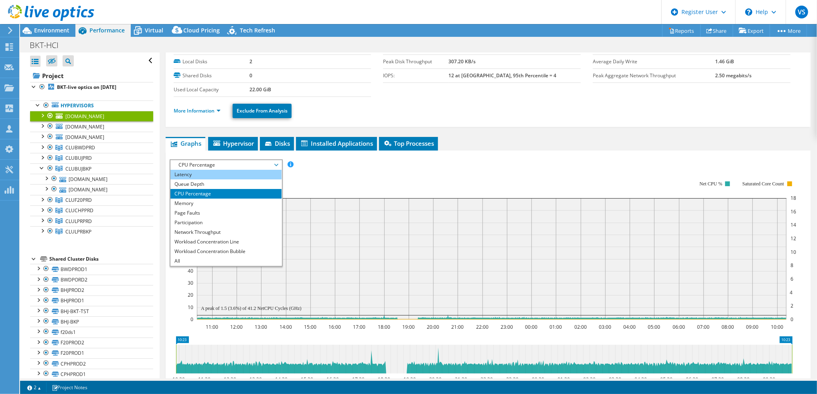
scroll to position [34, 0]
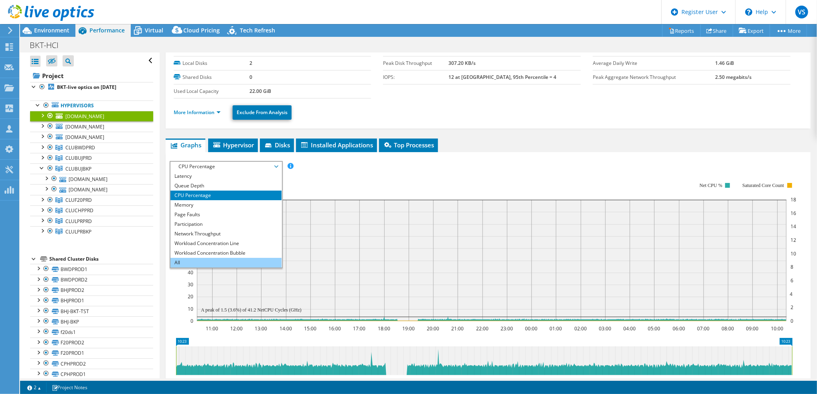
click at [261, 265] on li "All" at bounding box center [225, 263] width 111 height 10
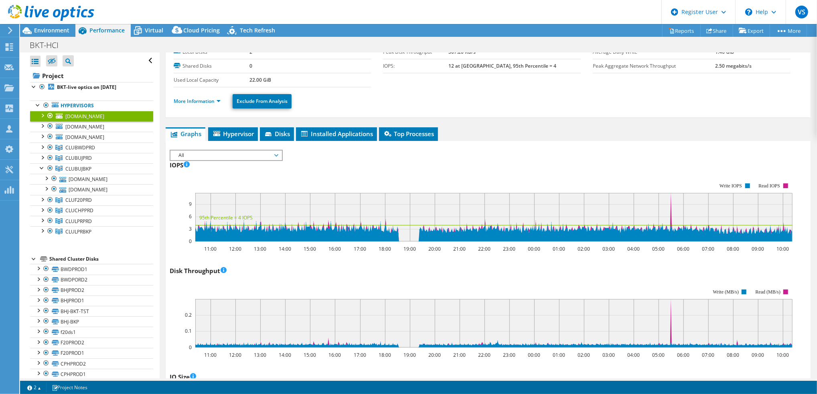
scroll to position [0, 0]
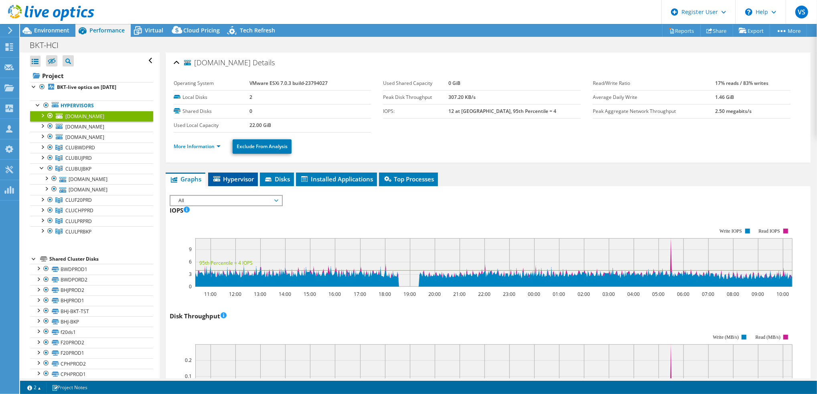
click at [236, 175] on span "Hypervisor" at bounding box center [233, 179] width 42 height 8
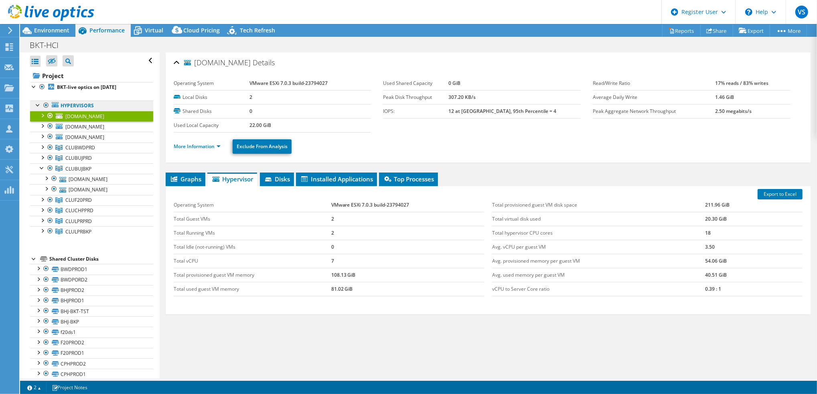
click at [78, 104] on link "Hypervisors" at bounding box center [91, 106] width 123 height 10
click at [38, 103] on div at bounding box center [38, 105] width 8 height 8
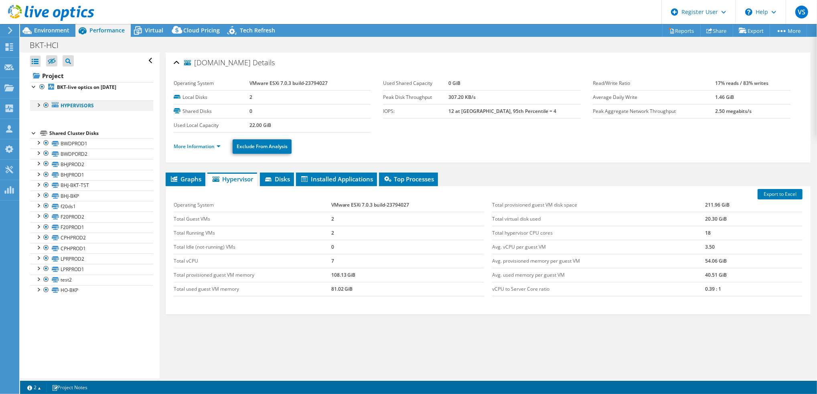
click at [38, 103] on div at bounding box center [38, 105] width 8 height 8
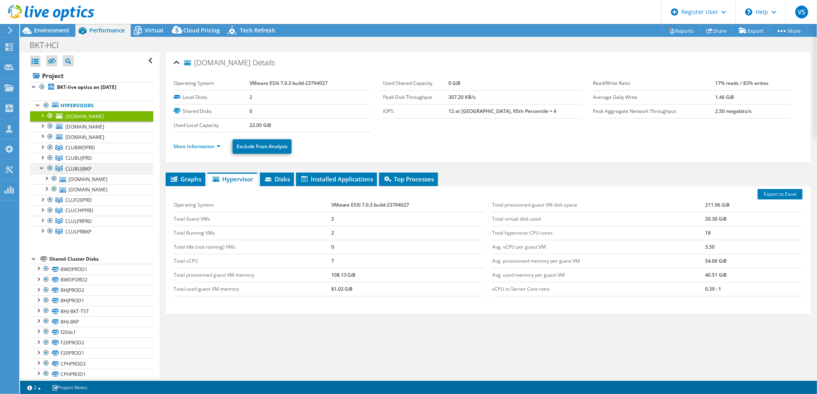
click at [40, 168] on div at bounding box center [42, 168] width 8 height 8
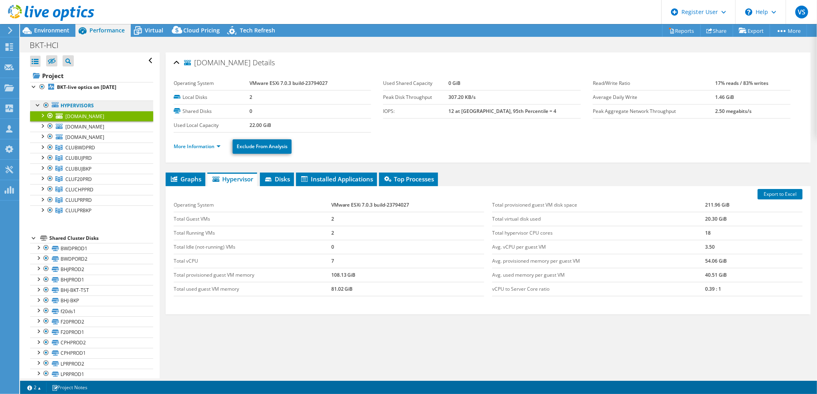
click at [90, 109] on link "Hypervisors" at bounding box center [91, 106] width 123 height 10
click at [84, 106] on link "Hypervisors" at bounding box center [91, 106] width 123 height 10
click at [56, 105] on icon at bounding box center [55, 104] width 7 height 5
click at [72, 105] on link "Hypervisors" at bounding box center [91, 106] width 123 height 10
click at [79, 89] on b "BKT-live optics on [DATE]" at bounding box center [86, 87] width 59 height 7
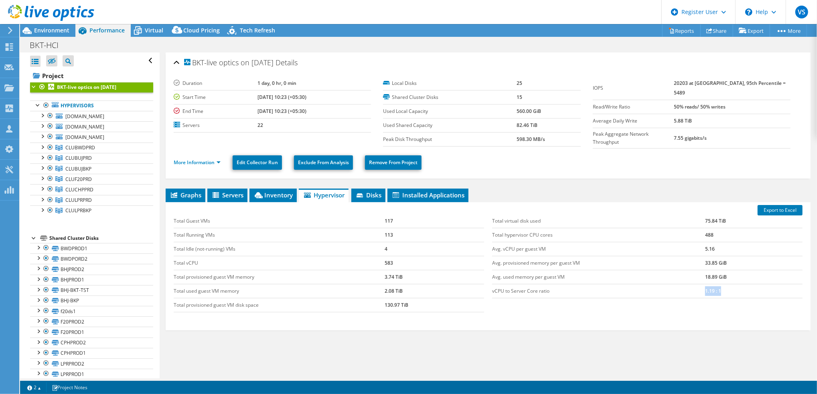
drag, startPoint x: 693, startPoint y: 288, endPoint x: 714, endPoint y: 288, distance: 20.4
click at [714, 288] on tr "vCPU to Server Core ratio 1.19 : 1" at bounding box center [647, 291] width 310 height 14
click at [199, 191] on span "Graphs" at bounding box center [186, 195] width 32 height 8
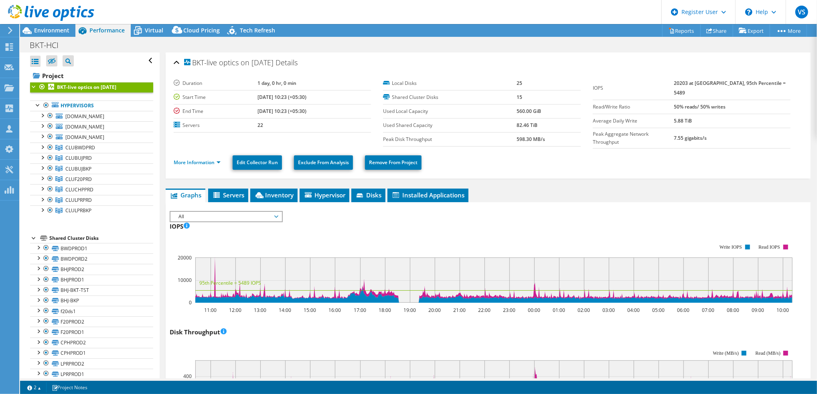
click at [268, 214] on span "All" at bounding box center [225, 217] width 103 height 10
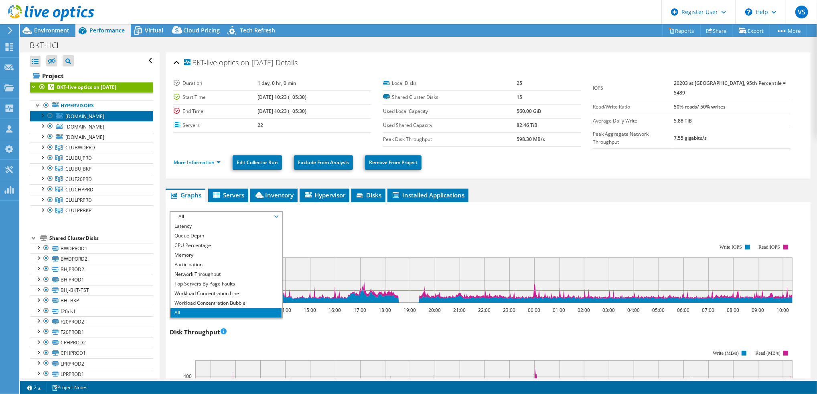
click at [89, 117] on span "[DOMAIN_NAME]" at bounding box center [84, 116] width 39 height 7
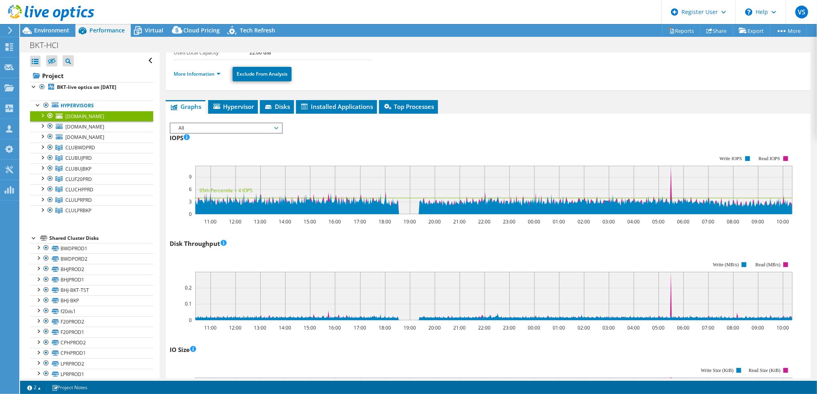
scroll to position [71, 0]
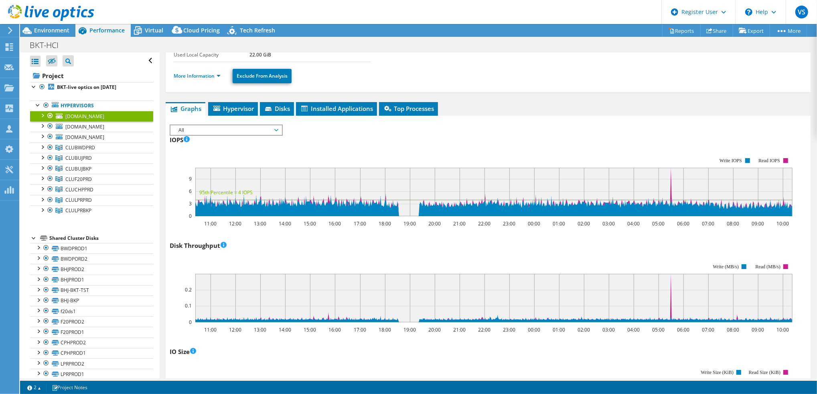
click at [257, 129] on span "All" at bounding box center [225, 130] width 103 height 10
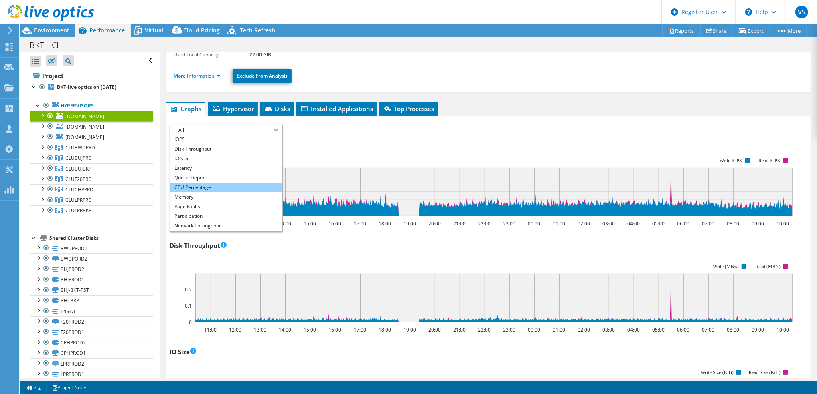
scroll to position [0, 0]
click at [234, 183] on li "CPU Percentage" at bounding box center [225, 188] width 111 height 10
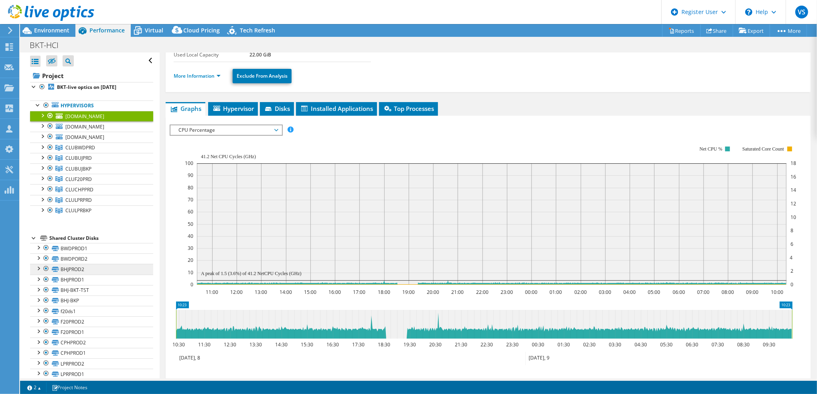
scroll to position [32, 0]
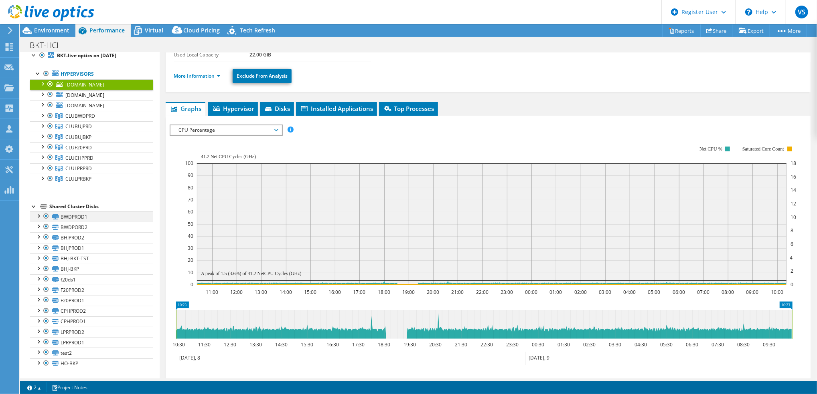
click at [37, 216] on div at bounding box center [38, 216] width 8 height 8
click at [37, 216] on div at bounding box center [38, 215] width 8 height 8
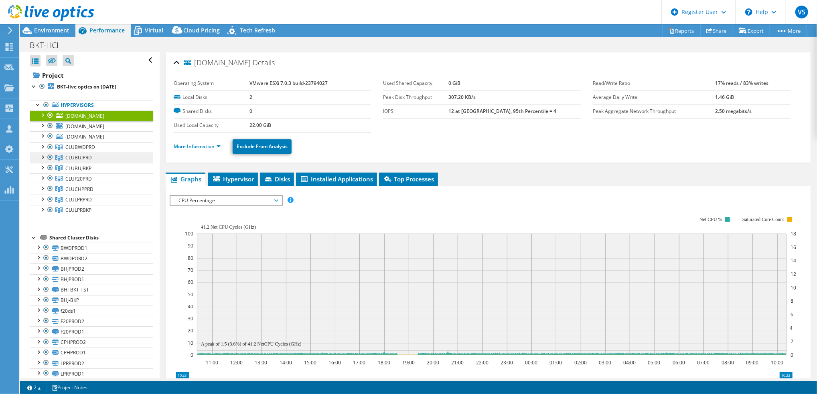
scroll to position [0, 0]
click at [41, 113] on div at bounding box center [42, 115] width 8 height 8
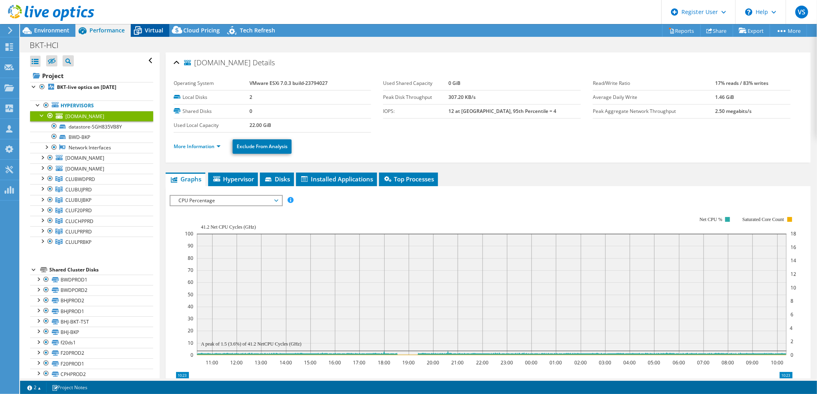
click at [153, 33] on span "Virtual" at bounding box center [154, 30] width 18 height 8
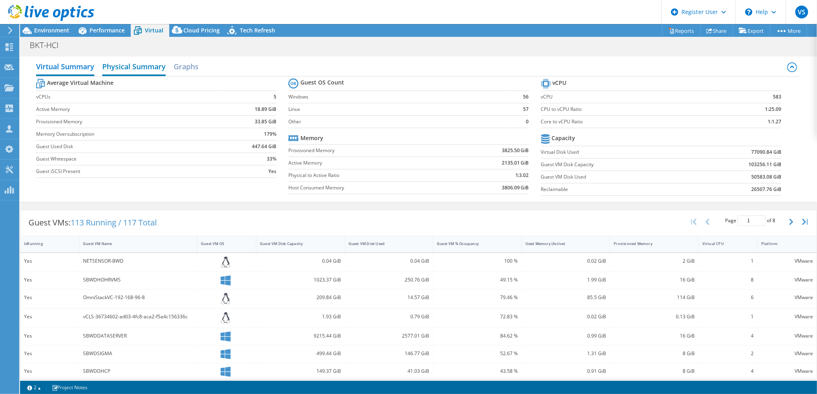
click at [144, 64] on h2 "Physical Summary" at bounding box center [133, 68] width 63 height 18
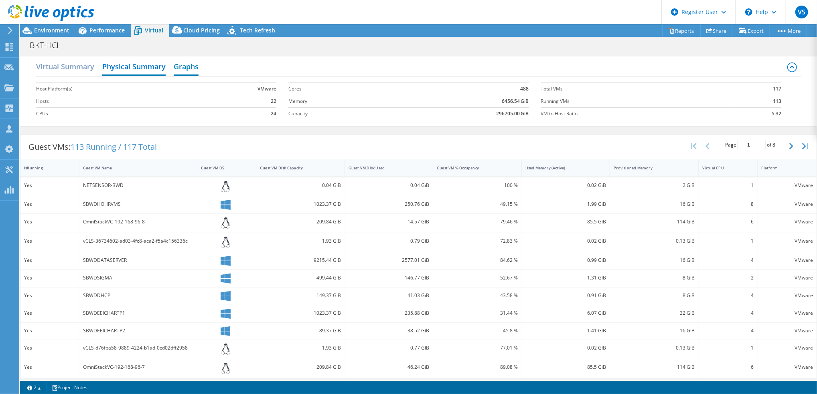
click at [185, 67] on h2 "Graphs" at bounding box center [186, 68] width 25 height 18
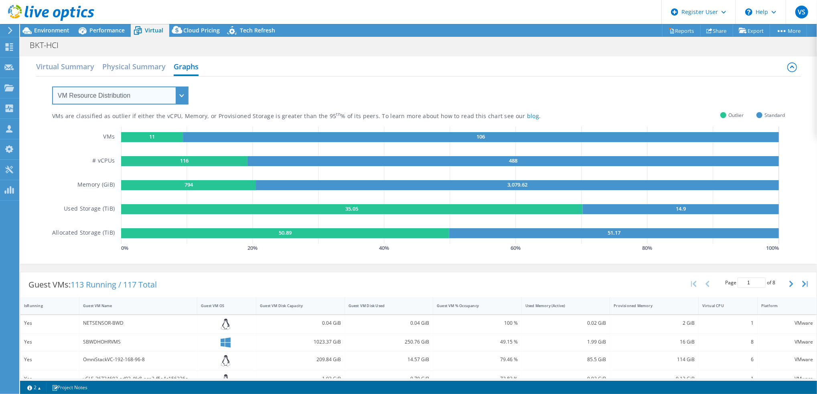
click at [184, 96] on select "VM Resource Distribution Provisioning Contrast Over Provisioning" at bounding box center [120, 96] width 136 height 18
select select "Over Provisioning"
click at [52, 87] on select "VM Resource Distribution Provisioning Contrast Over Provisioning" at bounding box center [120, 96] width 136 height 18
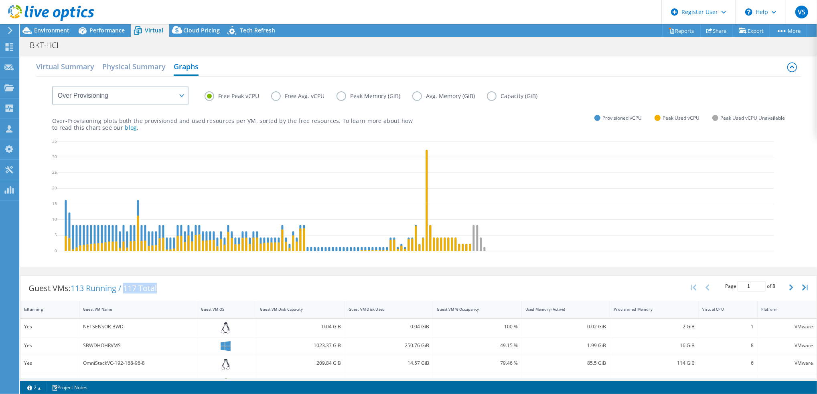
drag, startPoint x: 125, startPoint y: 288, endPoint x: 166, endPoint y: 286, distance: 40.5
click at [165, 286] on div "Guest VMs: 113 Running / 117 Total" at bounding box center [92, 288] width 144 height 25
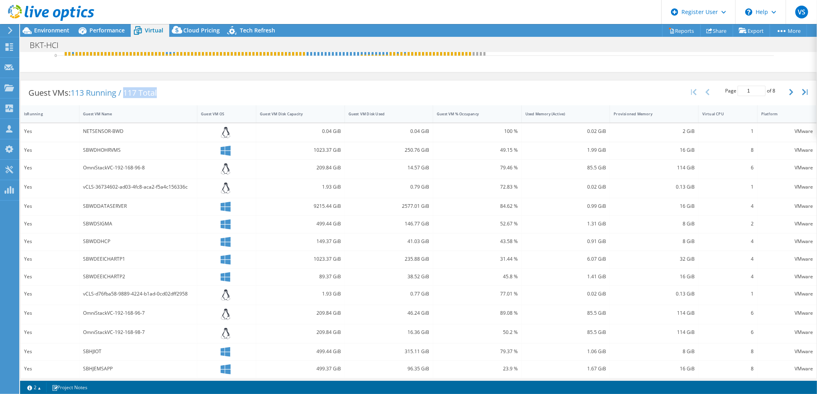
scroll to position [218, 0]
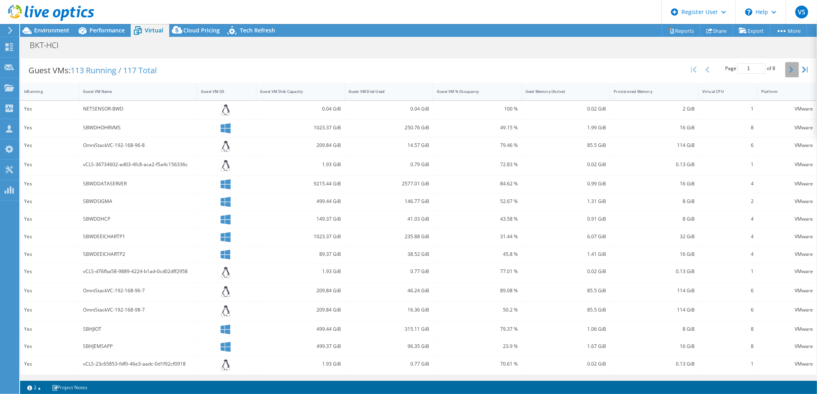
click at [789, 67] on icon "button" at bounding box center [791, 70] width 4 height 6
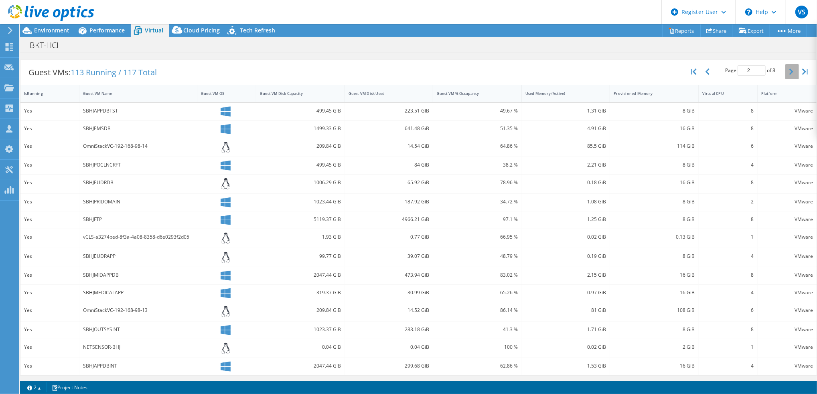
click at [785, 65] on button "button" at bounding box center [792, 71] width 14 height 15
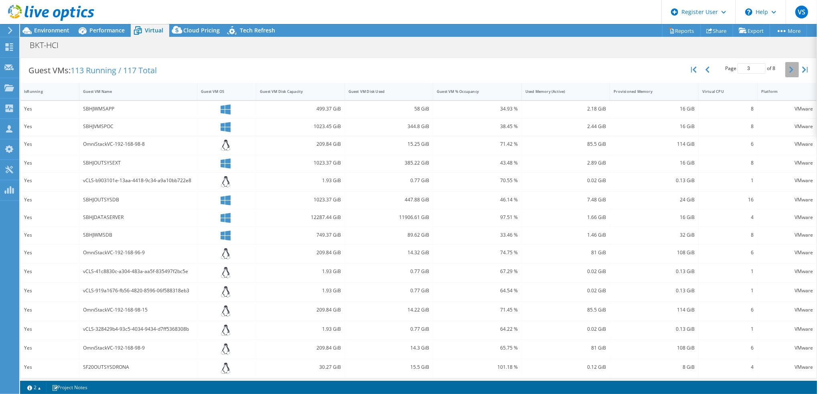
click at [789, 67] on icon "button" at bounding box center [791, 70] width 4 height 6
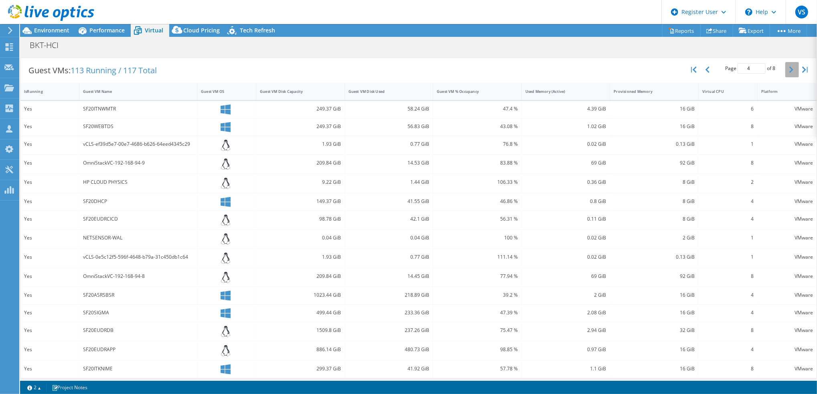
click at [789, 67] on icon "button" at bounding box center [791, 70] width 4 height 6
type input "5"
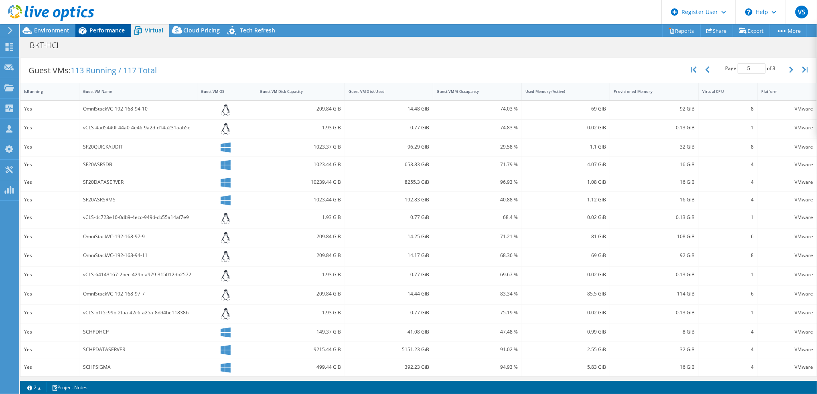
click at [107, 30] on span "Performance" at bounding box center [106, 30] width 35 height 8
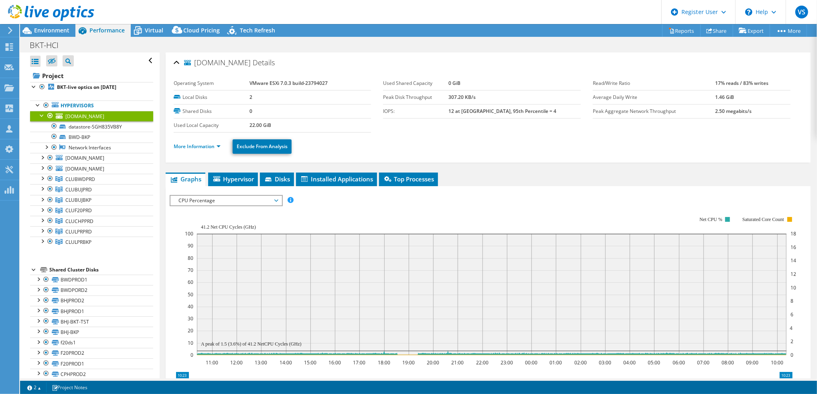
scroll to position [0, 0]
